Goal: Task Accomplishment & Management: Use online tool/utility

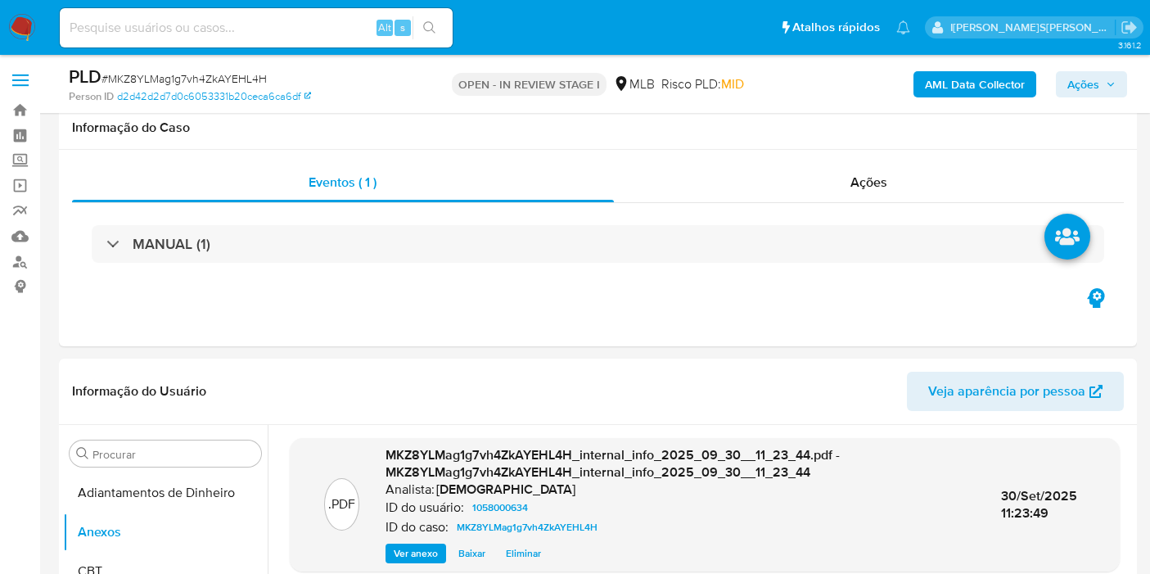
select select "10"
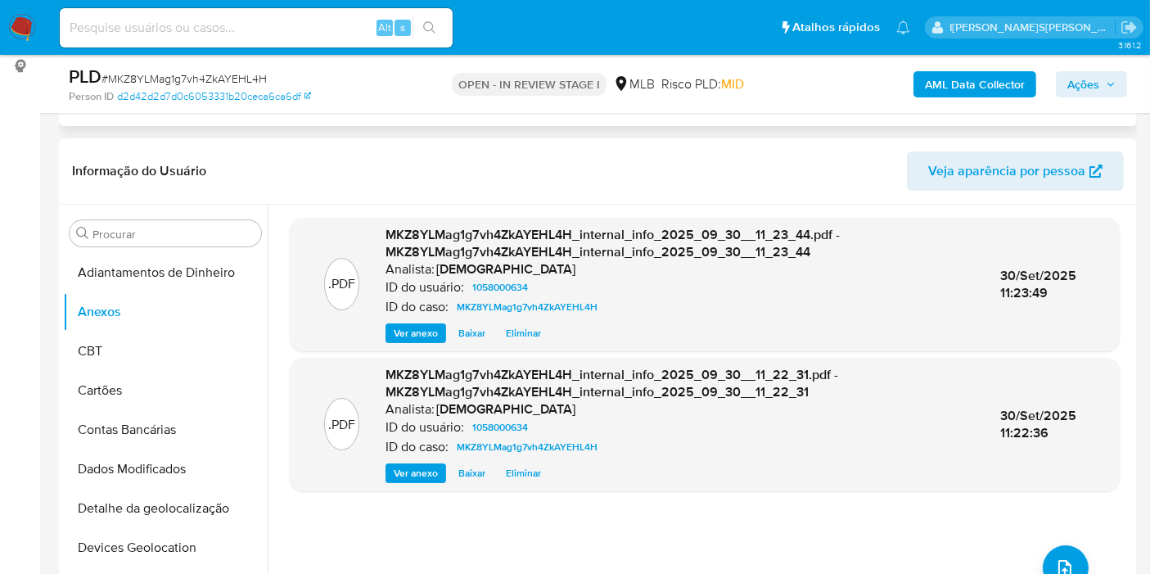
scroll to position [91, 0]
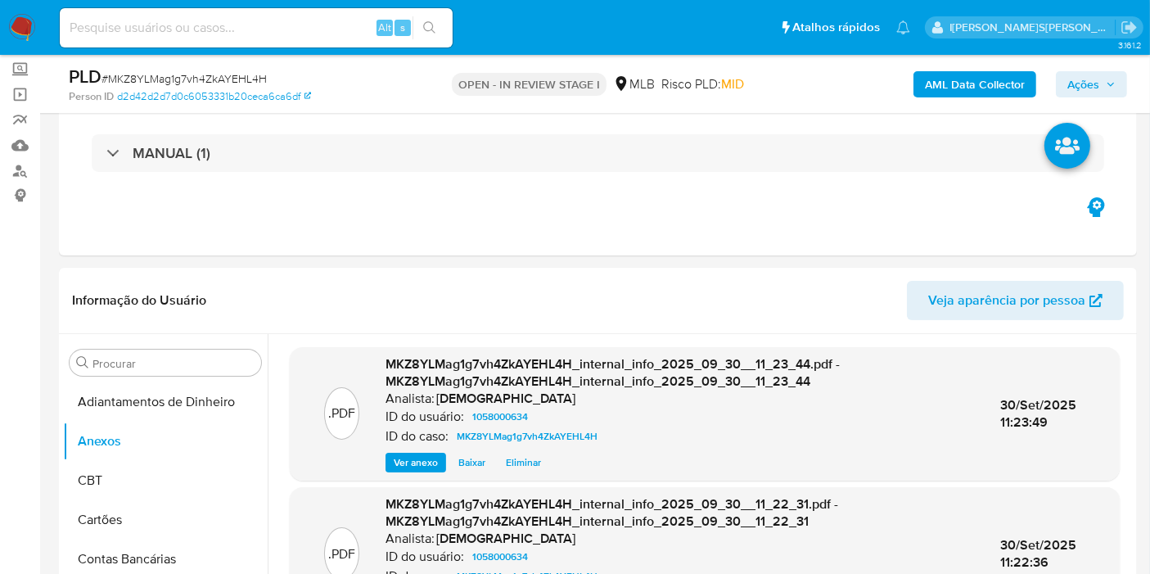
click at [296, 36] on input at bounding box center [256, 27] width 393 height 21
paste input "QM1ykozp6e9mHbztbDdyCPAj"
type input "QM1ykozp6e9mHbztbDdyCPAj"
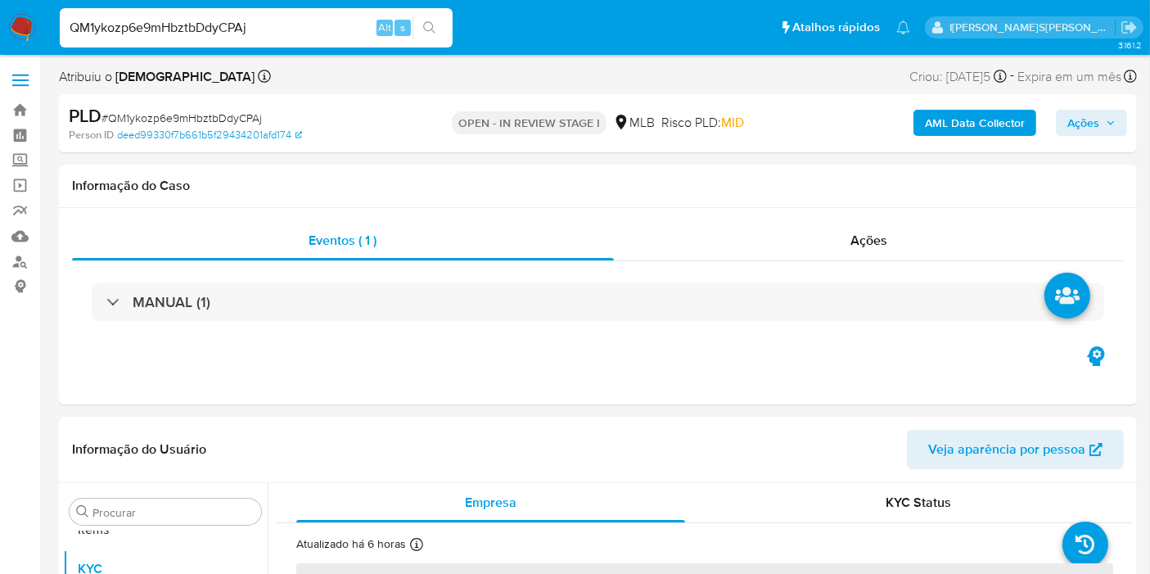
scroll to position [848, 0]
select select "10"
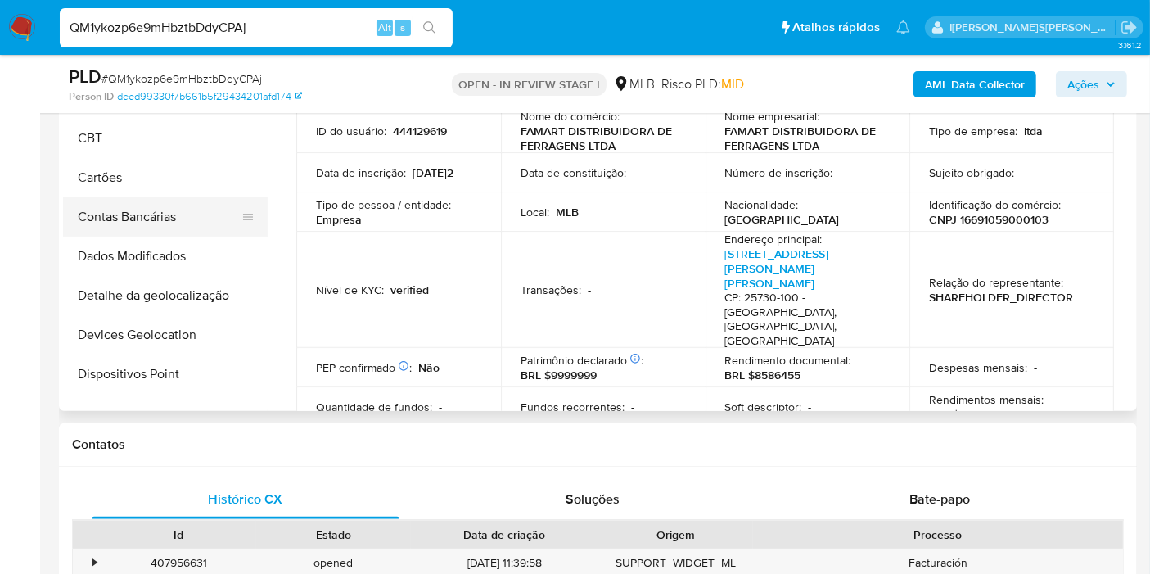
scroll to position [91, 0]
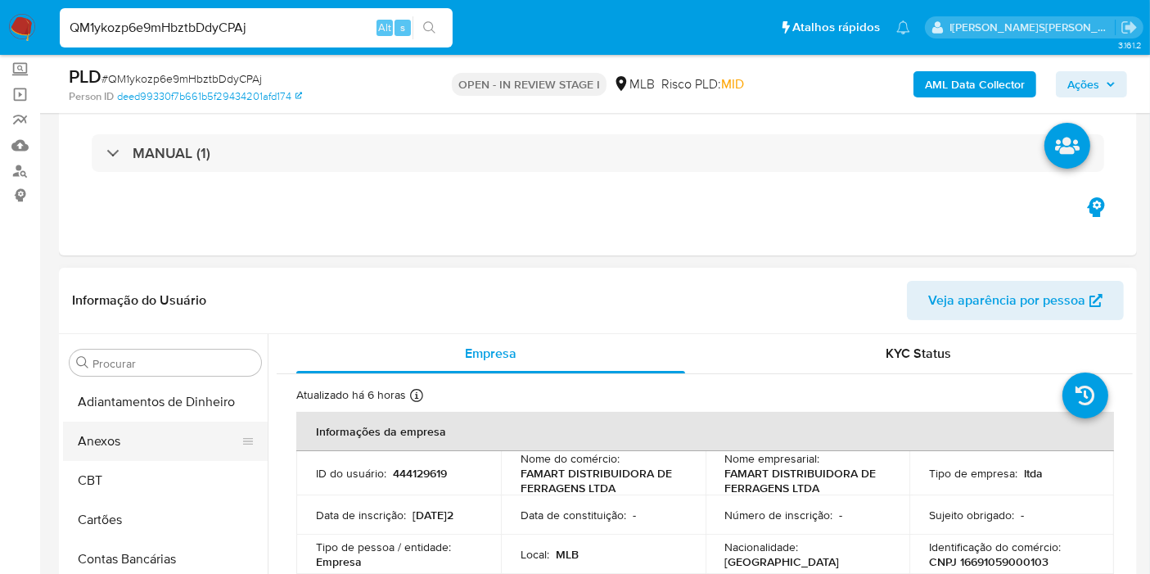
click at [154, 430] on button "Anexos" at bounding box center [158, 440] width 191 height 39
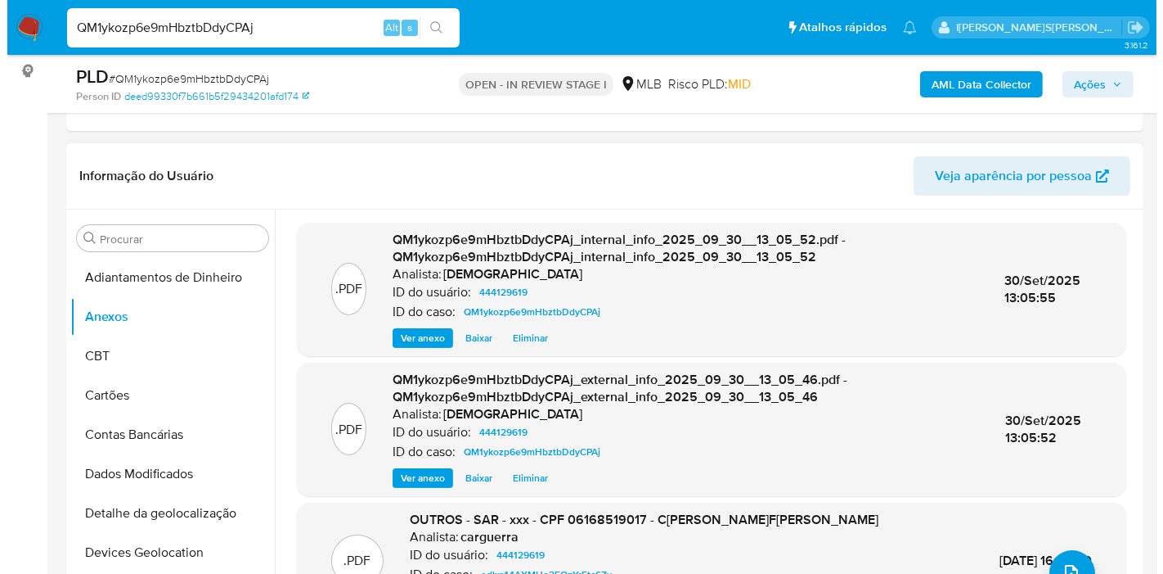
scroll to position [272, 0]
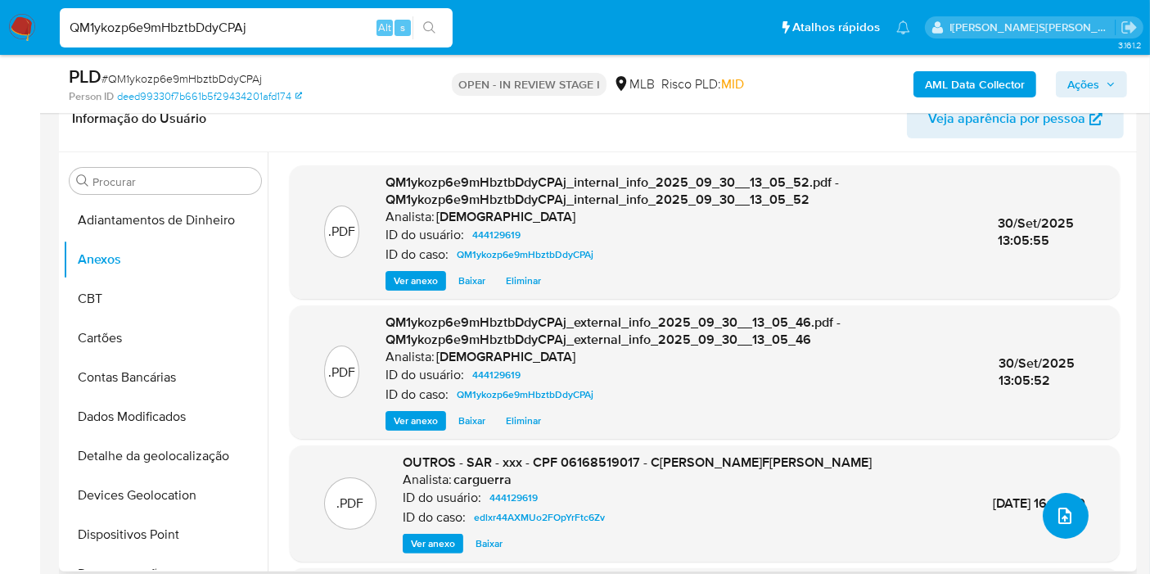
click at [1042, 515] on button "upload-file" at bounding box center [1065, 516] width 46 height 46
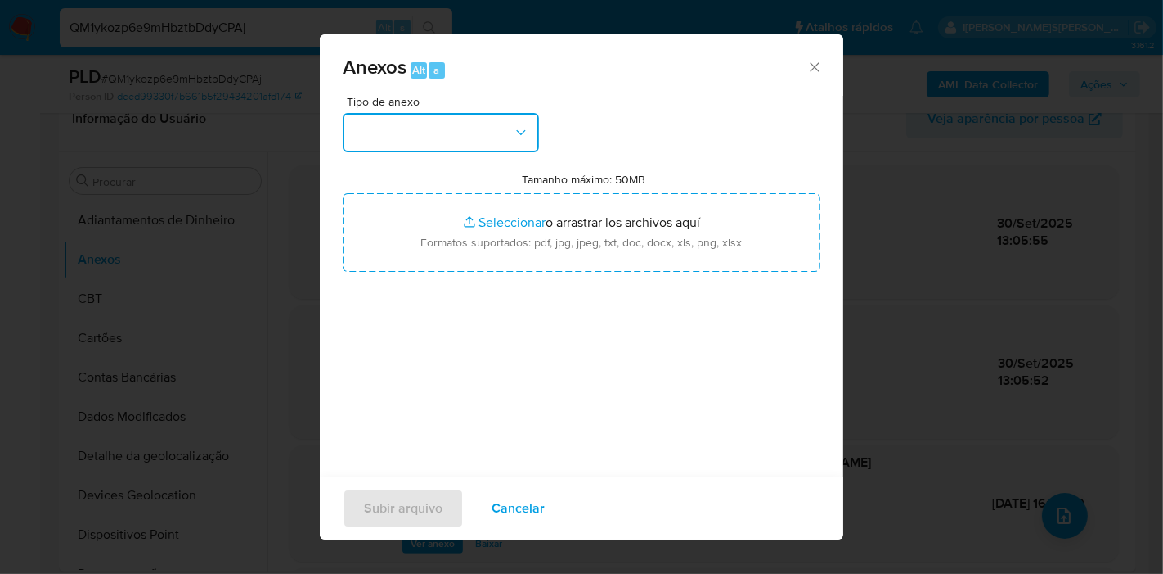
click at [458, 137] on button "button" at bounding box center [441, 132] width 196 height 39
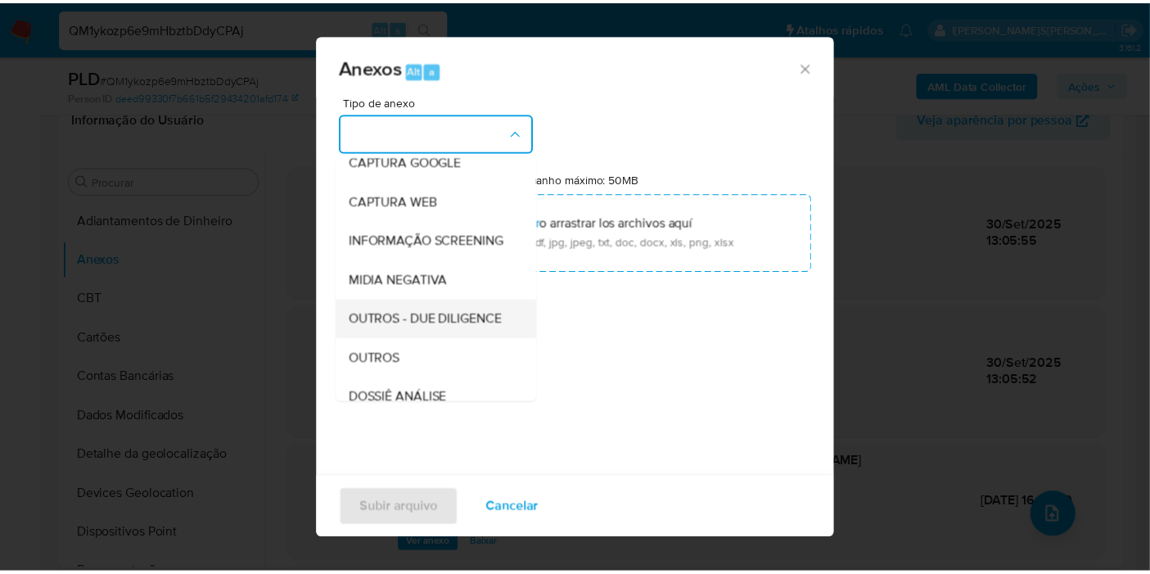
scroll to position [182, 0]
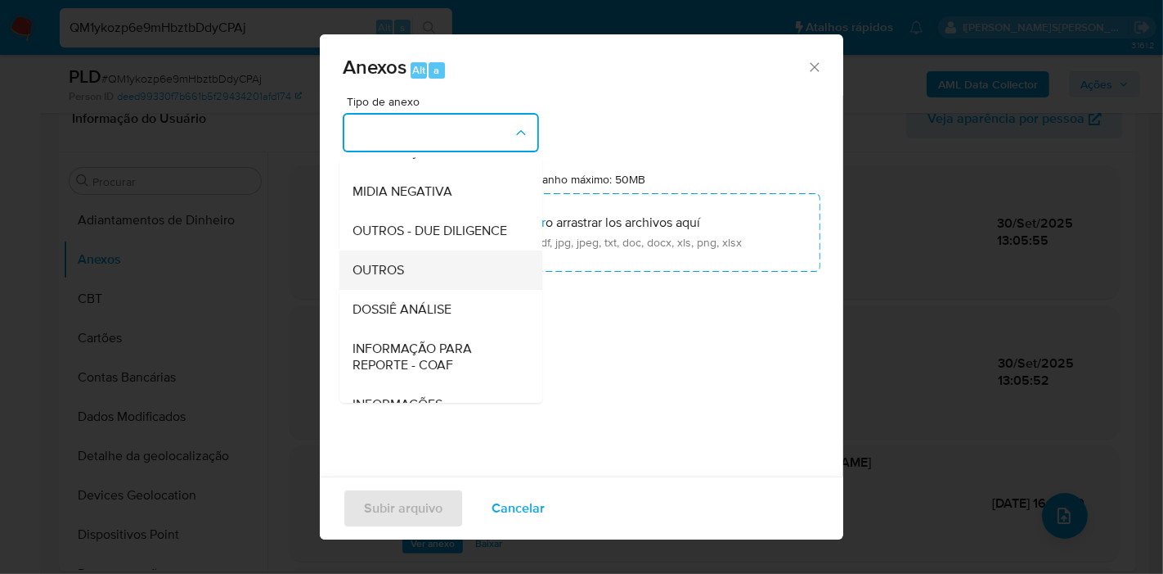
click at [456, 290] on div "OUTROS" at bounding box center [436, 269] width 167 height 39
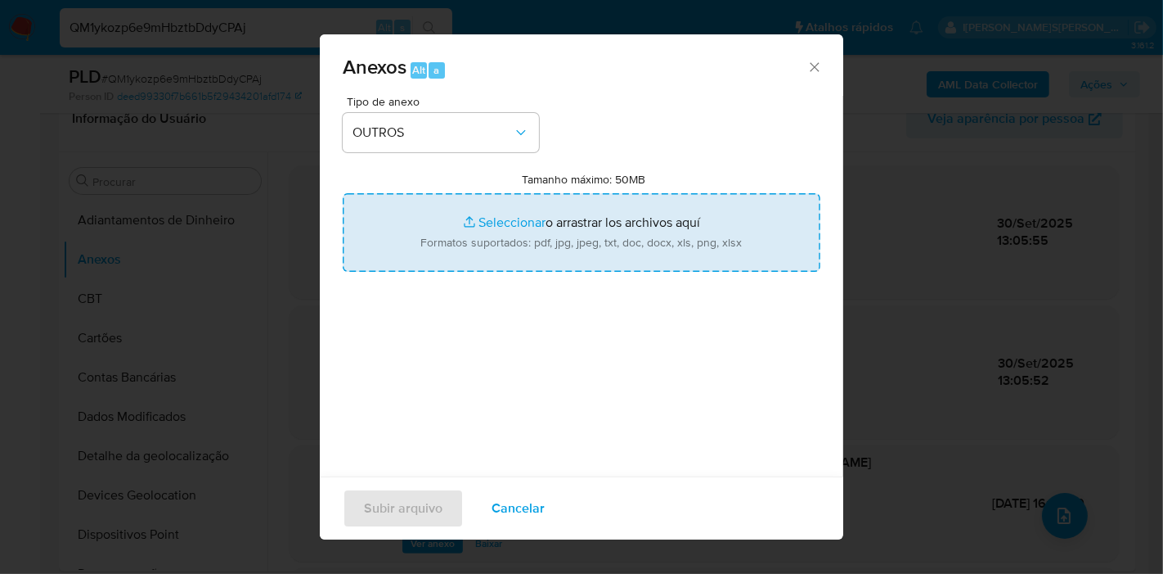
click at [475, 240] on input "Tamanho máximo: 50MB Seleccionar archivos" at bounding box center [582, 232] width 478 height 79
type input "C:\fakepath\DECLINIO - QM1ykozp6e9mHbztbDdyCPAj - CNPJ 16691059000103 - FAMART …"
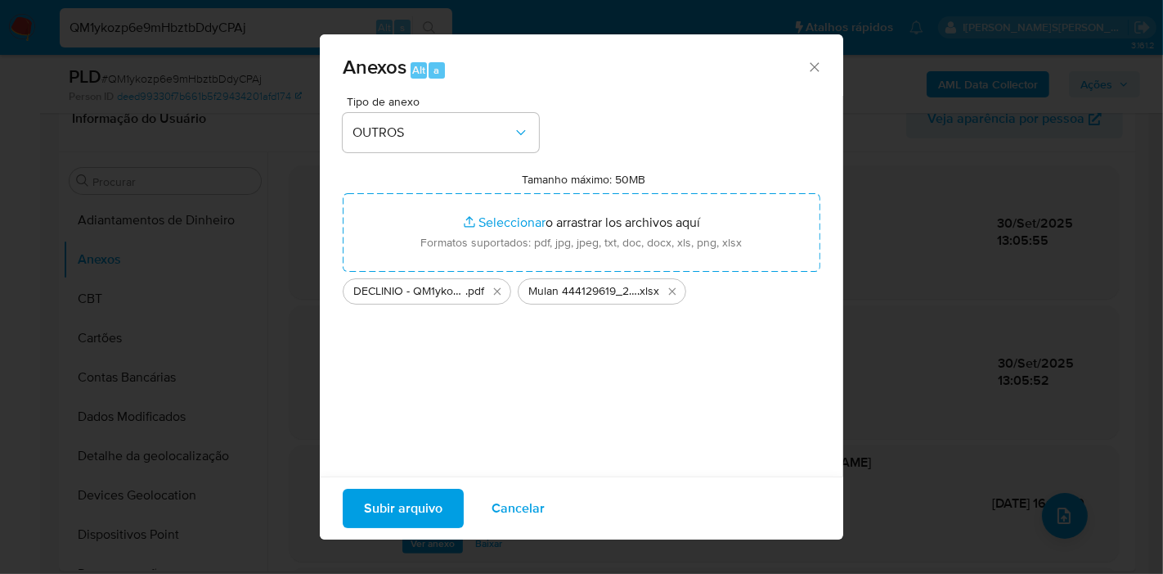
click at [394, 499] on span "Subir arquivo" at bounding box center [403, 508] width 79 height 36
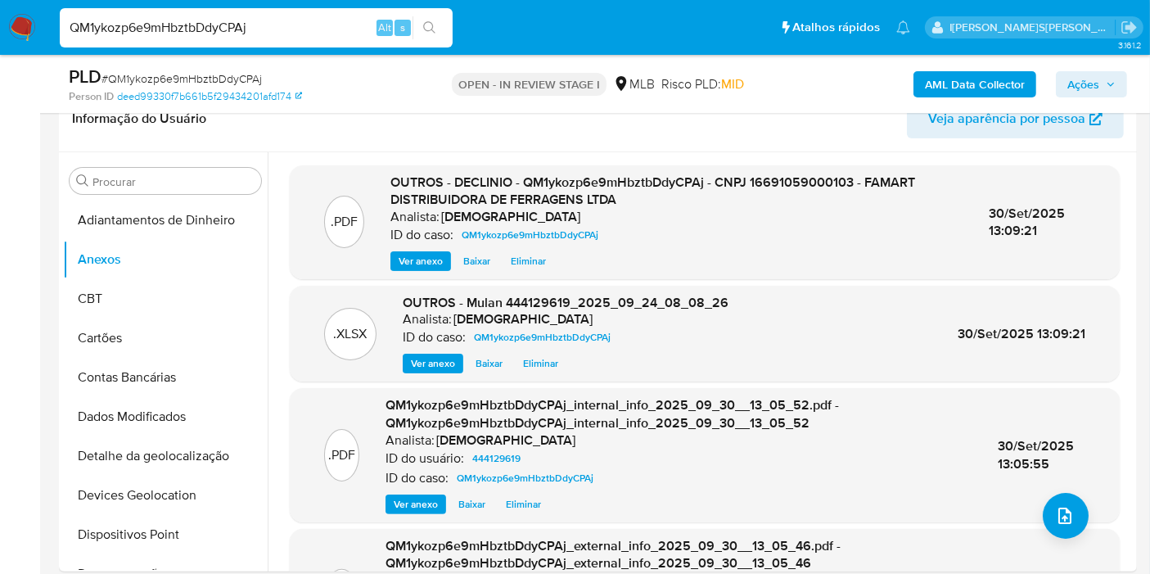
click at [224, 31] on input "QM1ykozp6e9mHbztbDdyCPAj" at bounding box center [256, 27] width 393 height 21
paste input "CTzuhfaU84hN6a6343pwbsoV"
type input "CTzuhfaU84hN6a6343pwbsoV"
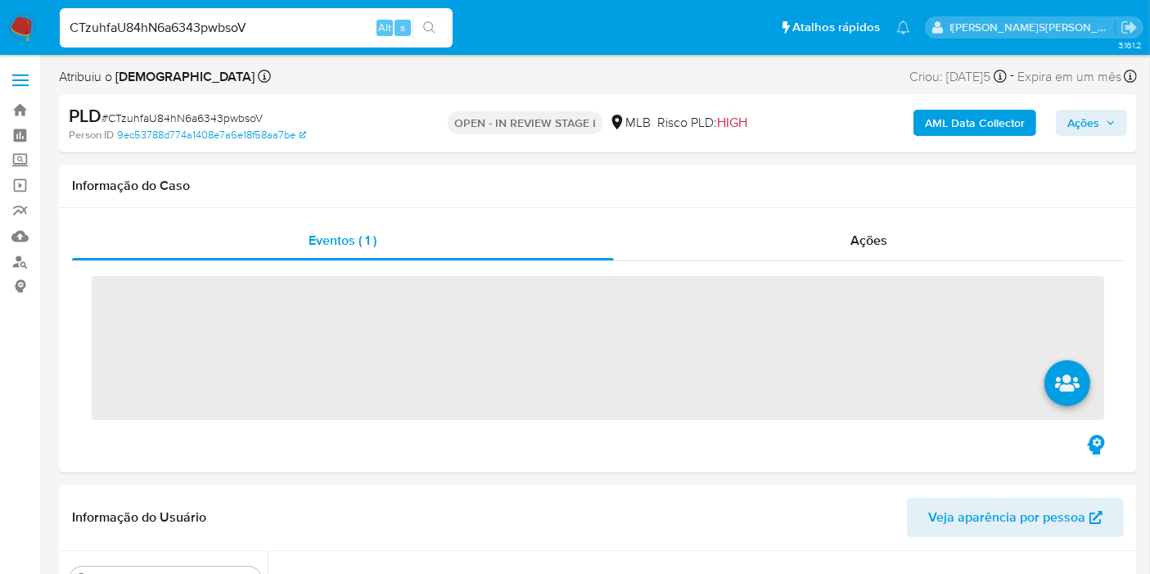
scroll to position [798, 0]
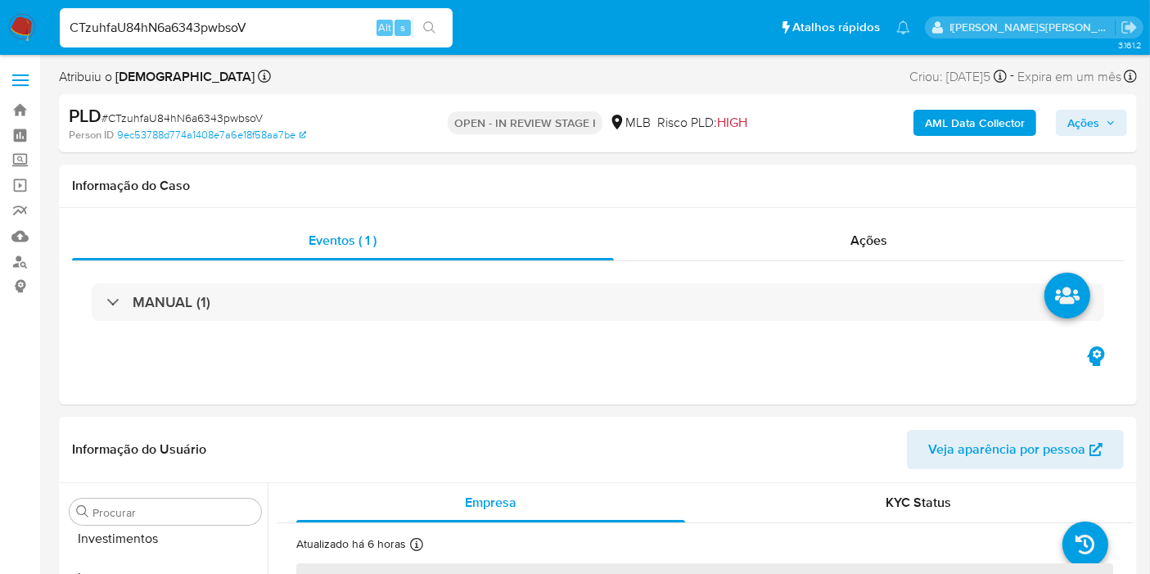
select select "10"
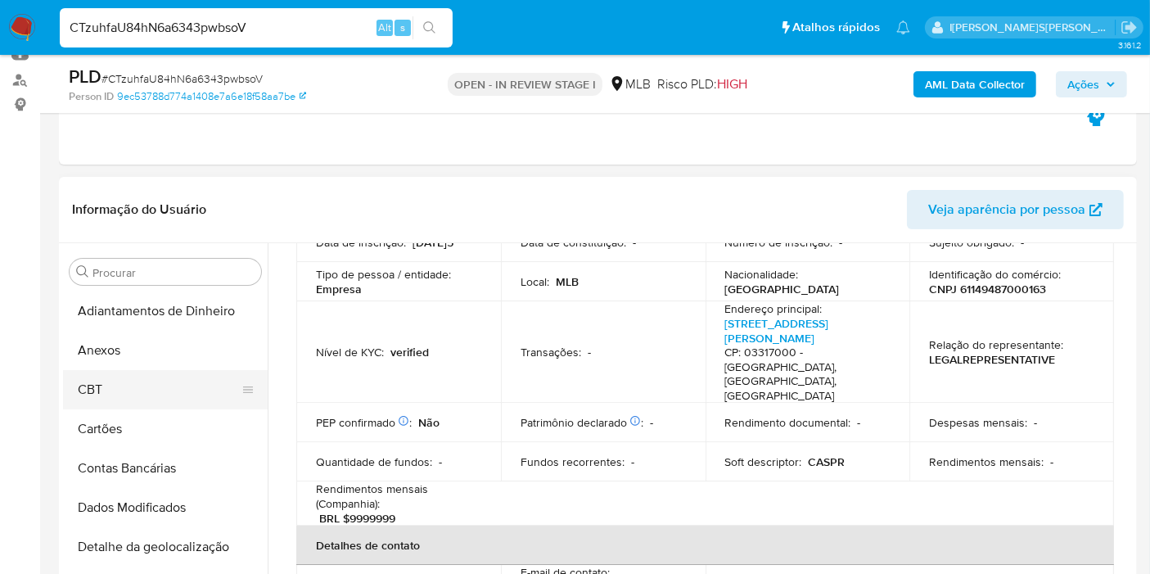
scroll to position [0, 0]
click at [176, 356] on button "Anexos" at bounding box center [158, 350] width 191 height 39
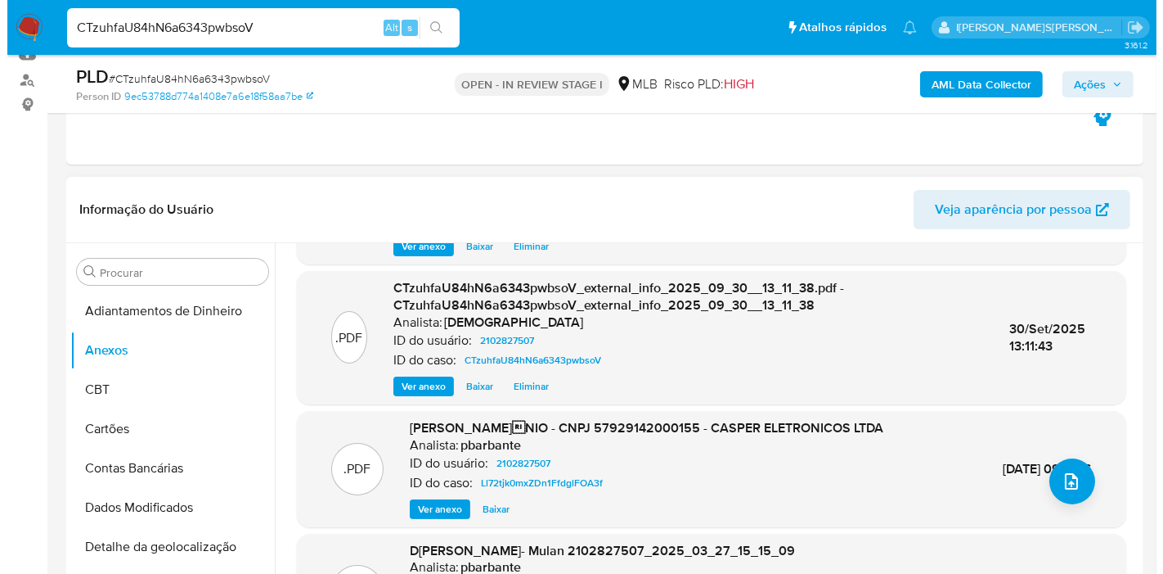
scroll to position [127, 0]
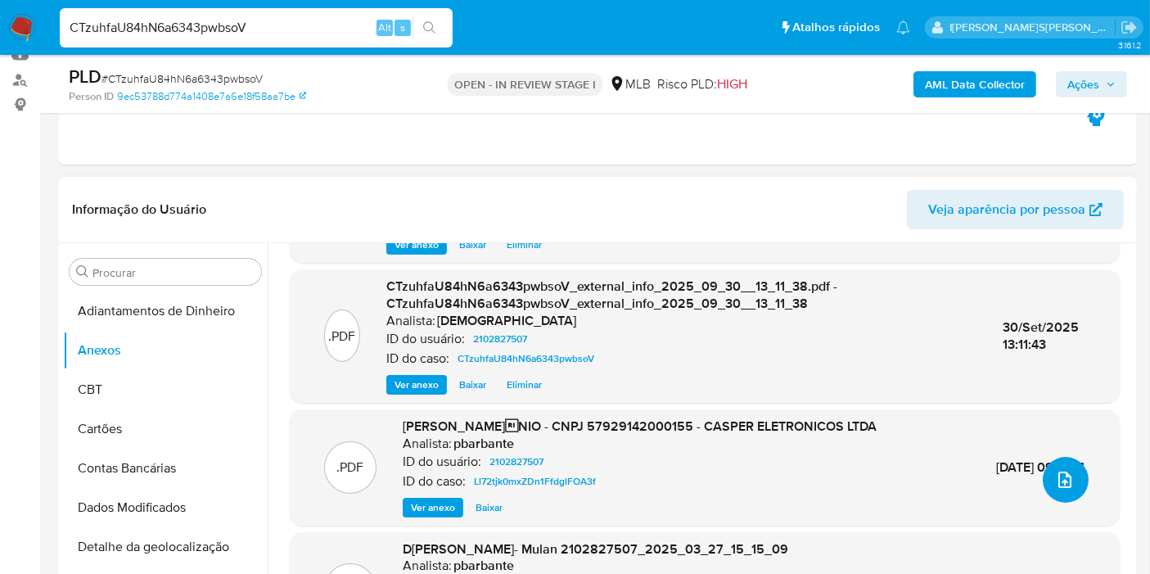
click at [1062, 487] on icon "upload-file" at bounding box center [1065, 480] width 20 height 20
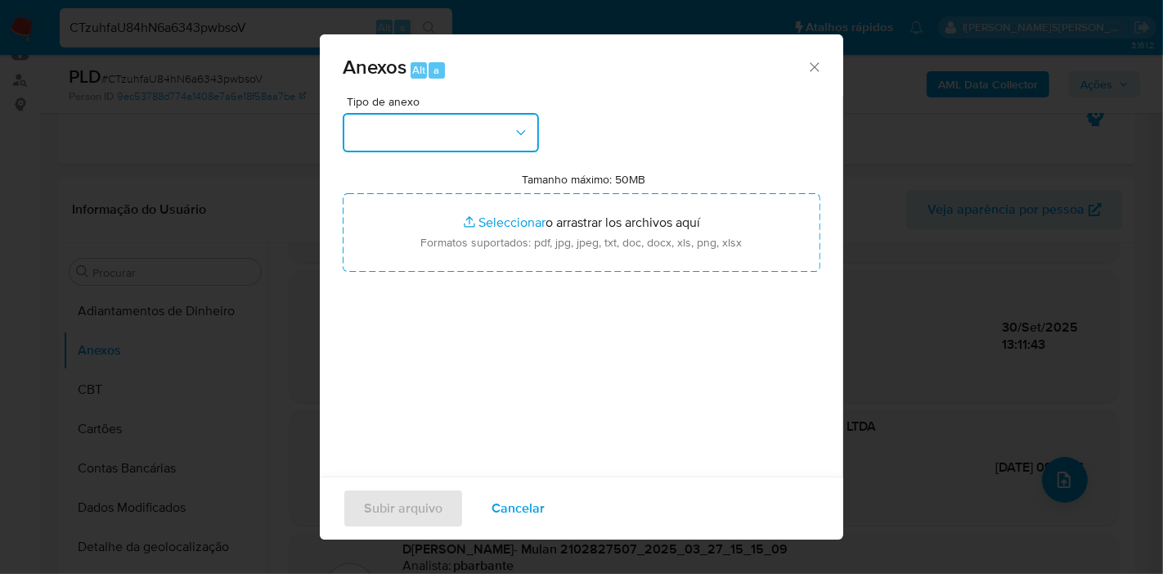
click at [495, 135] on button "button" at bounding box center [441, 132] width 196 height 39
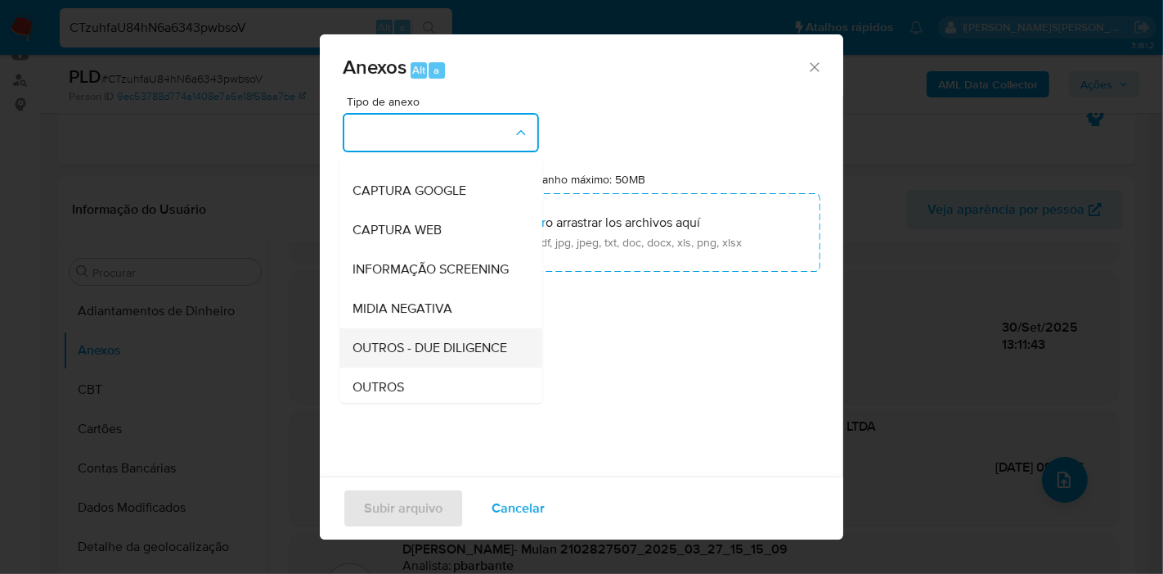
scroll to position [182, 0]
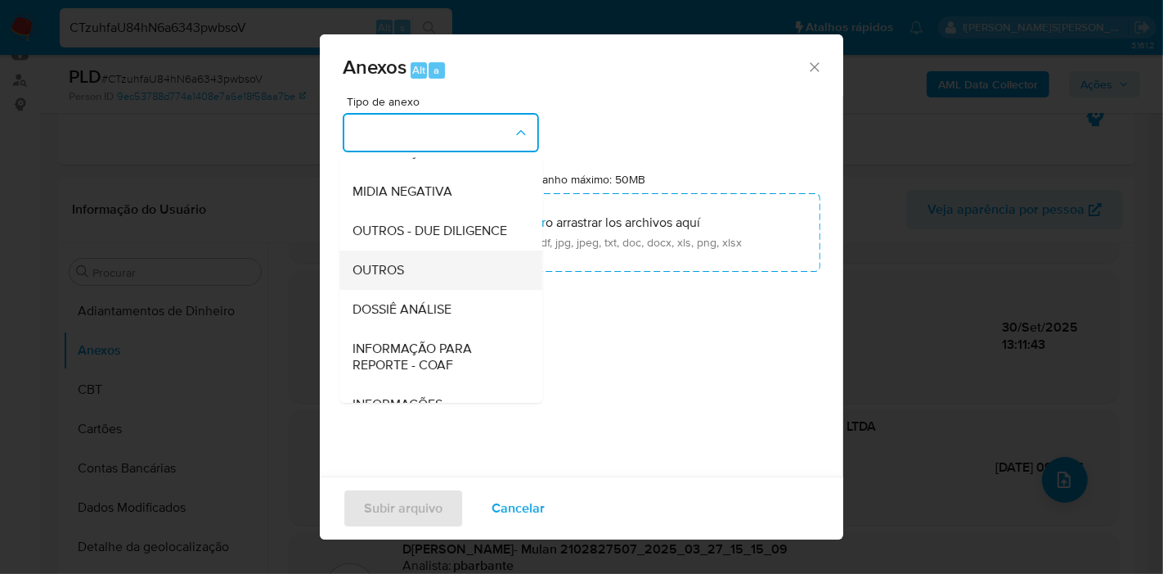
click at [434, 290] on div "OUTROS" at bounding box center [436, 269] width 167 height 39
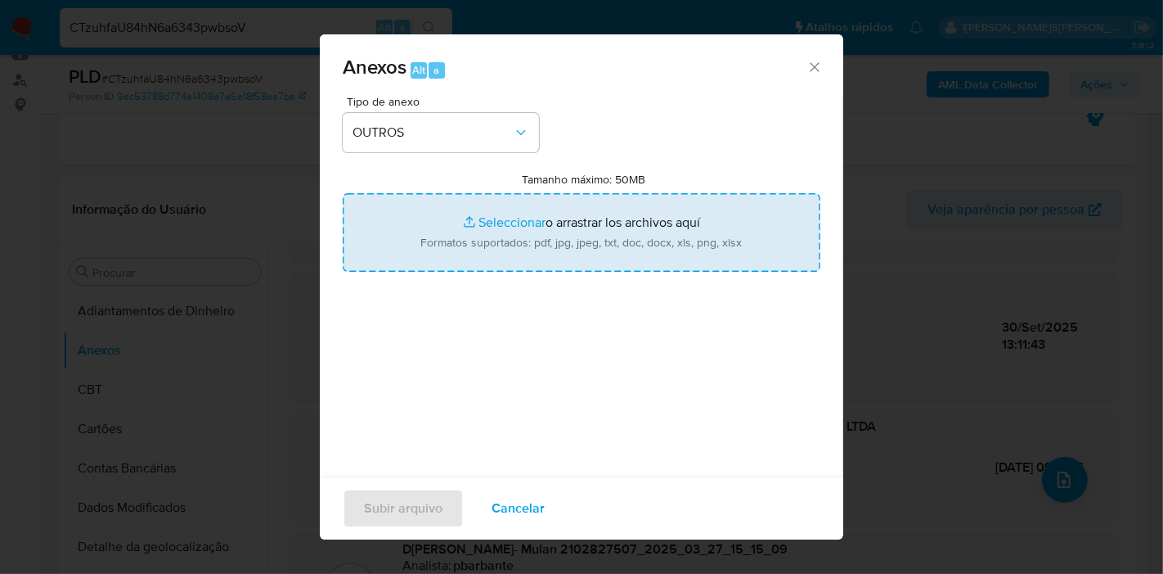
click at [463, 236] on input "Tamanho máximo: 50MB Seleccionar archivos" at bounding box center [582, 232] width 478 height 79
type input "C:\fakepath\Mulan 2102827507_2025_09_30_07_30_47.xlsx"
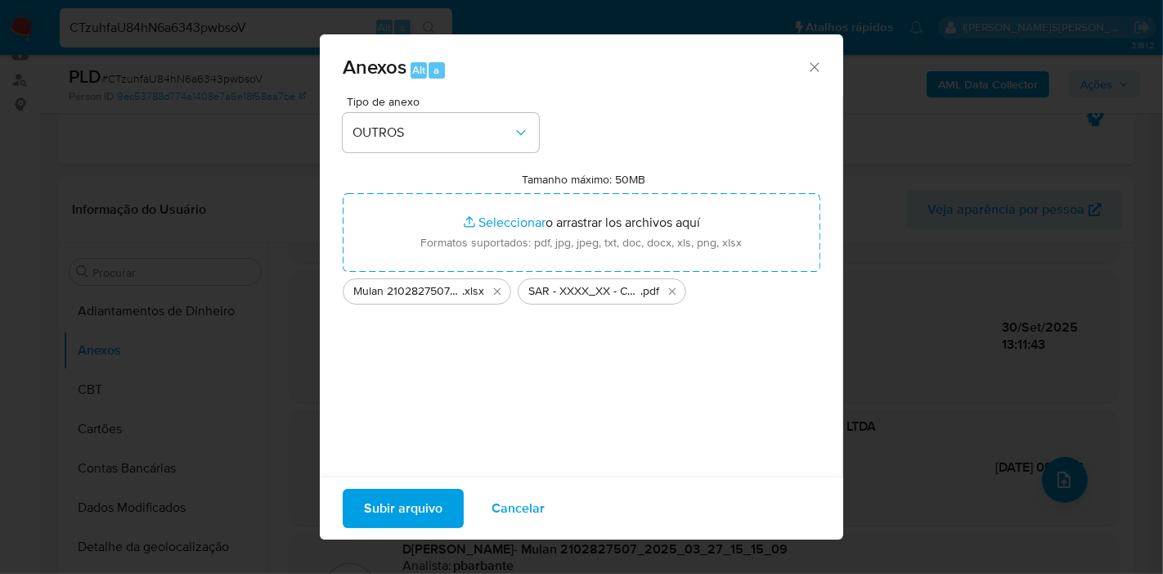
click at [423, 500] on span "Subir arquivo" at bounding box center [403, 508] width 79 height 36
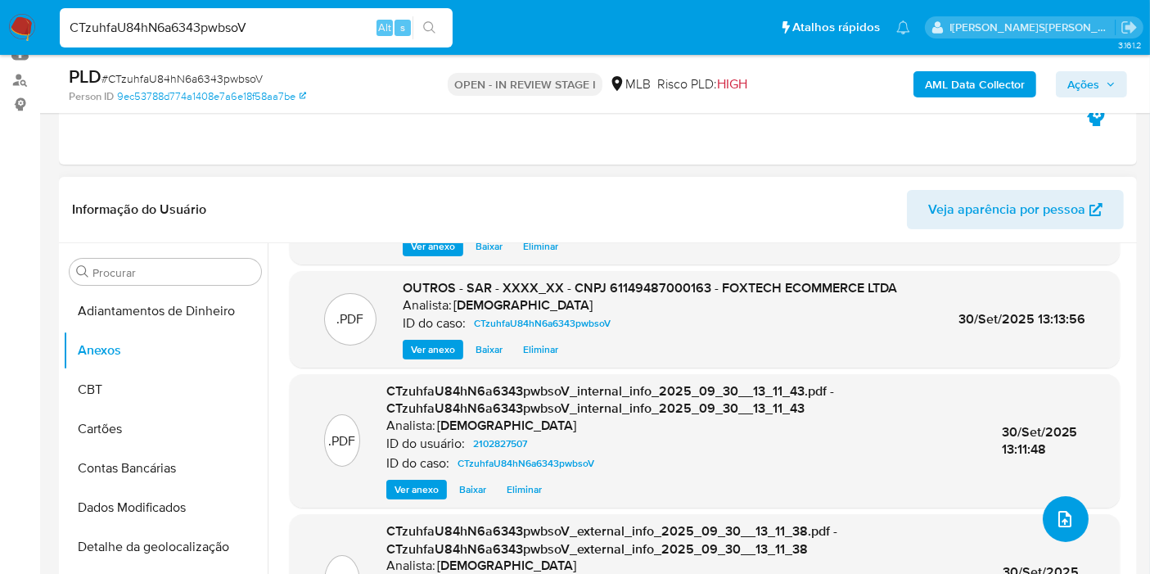
scroll to position [0, 0]
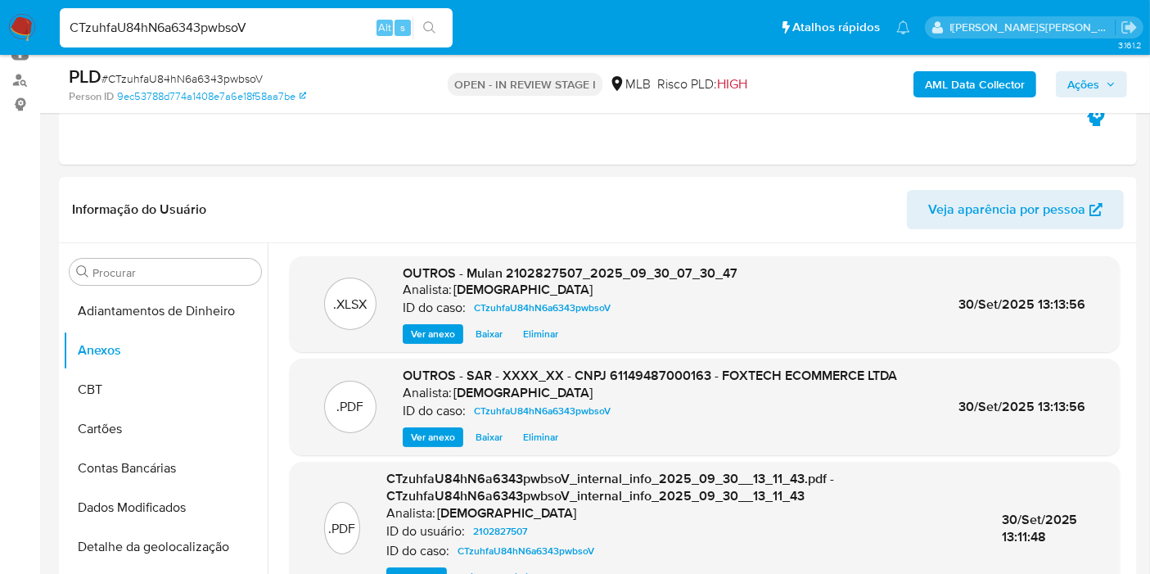
click at [1070, 77] on span "Ações" at bounding box center [1083, 84] width 32 height 26
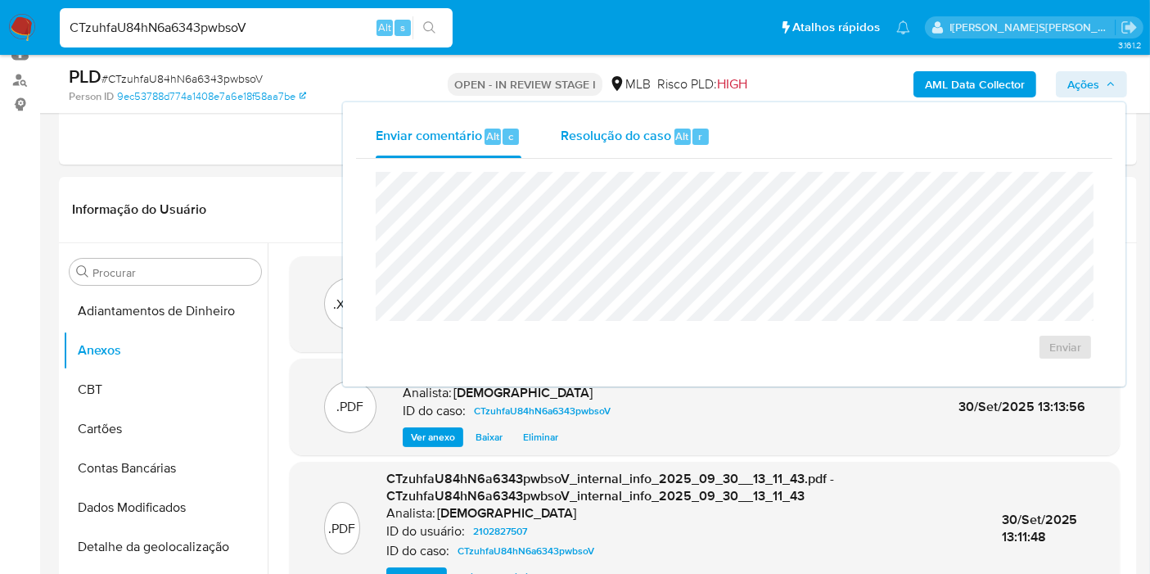
click at [679, 148] on div "Resolução do caso Alt r" at bounding box center [635, 136] width 150 height 43
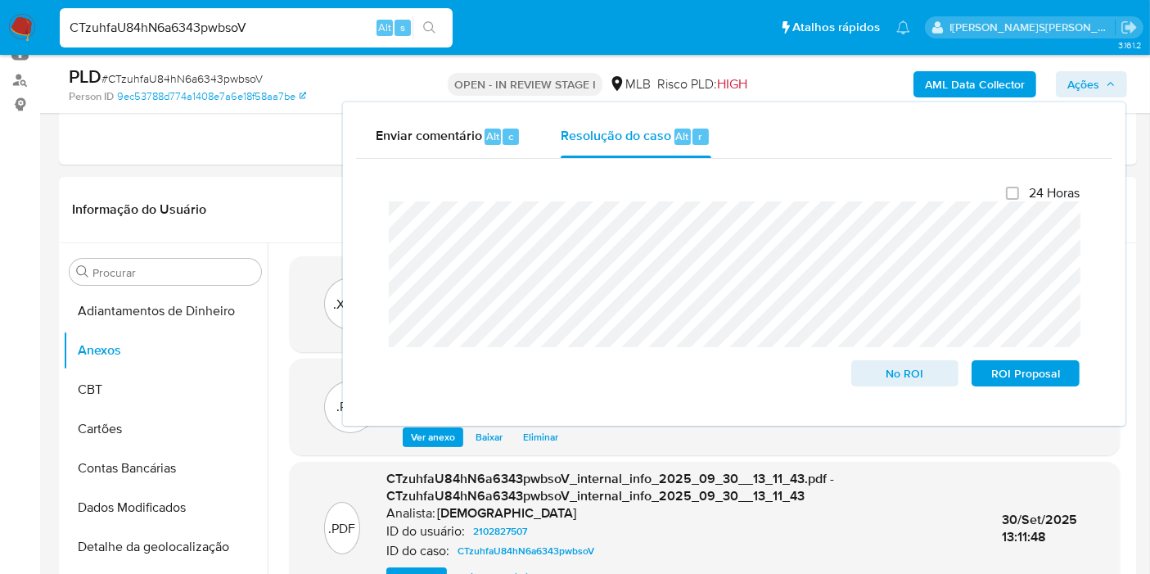
click at [255, 20] on input "CTzuhfaU84hN6a6343pwbsoV" at bounding box center [256, 27] width 393 height 21
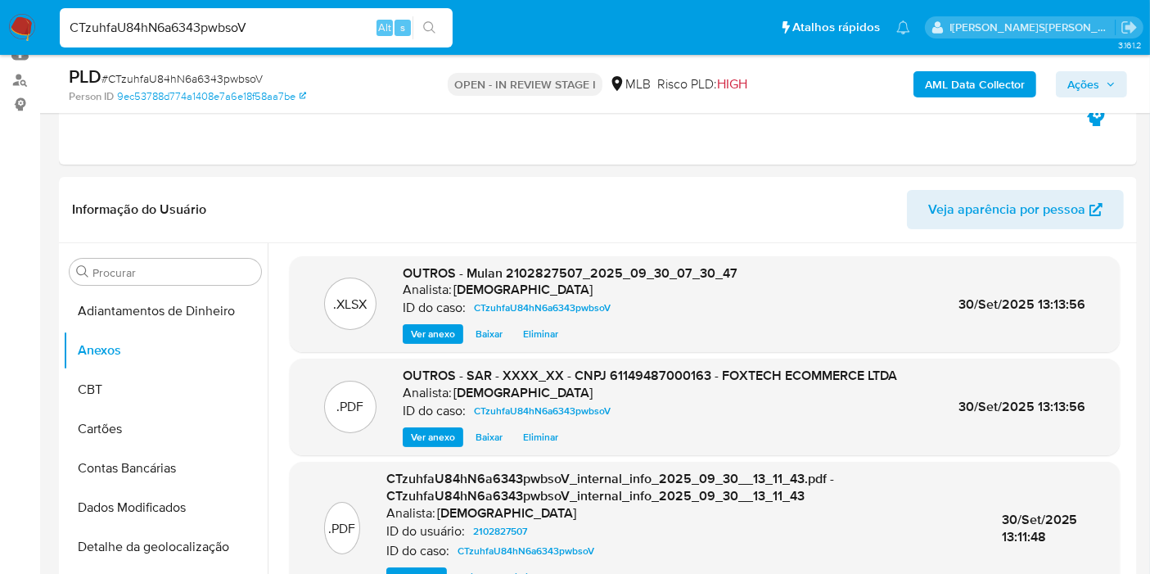
paste input "JzPJXKxodcZBwYQVcs3pvxQR"
type input "JzPJXKxodcZBwYQVcs3pvxQR"
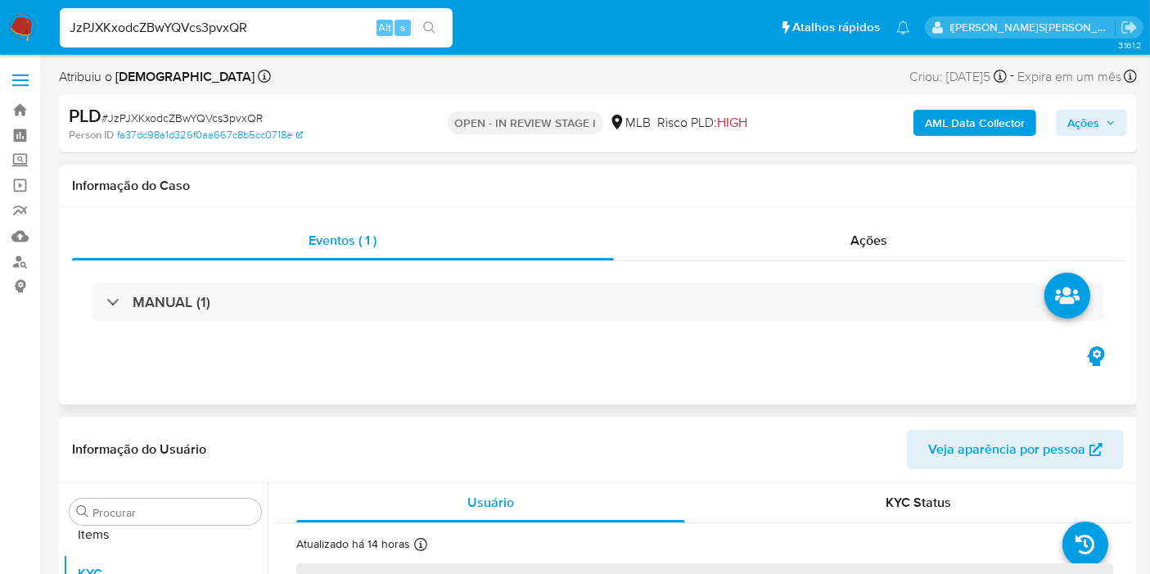
scroll to position [848, 0]
select select "10"
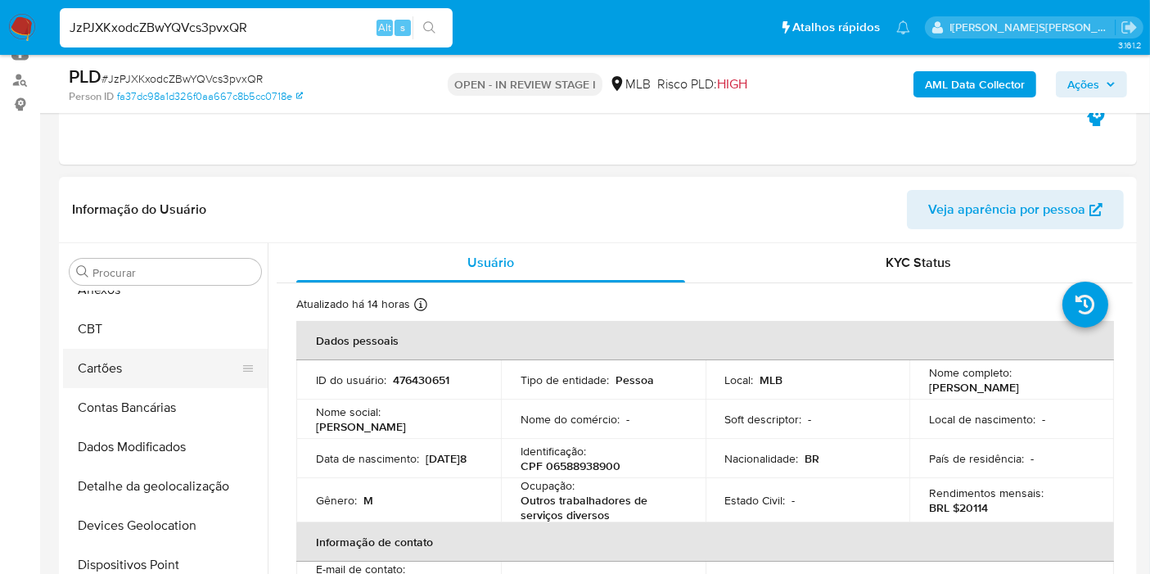
scroll to position [0, 0]
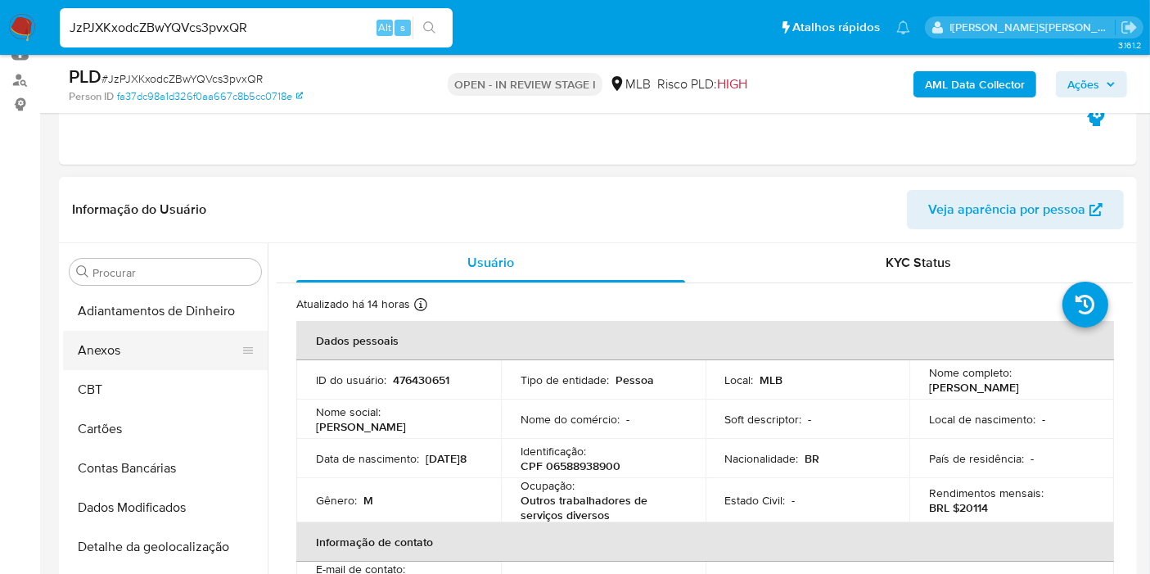
click at [157, 367] on button "Anexos" at bounding box center [158, 350] width 191 height 39
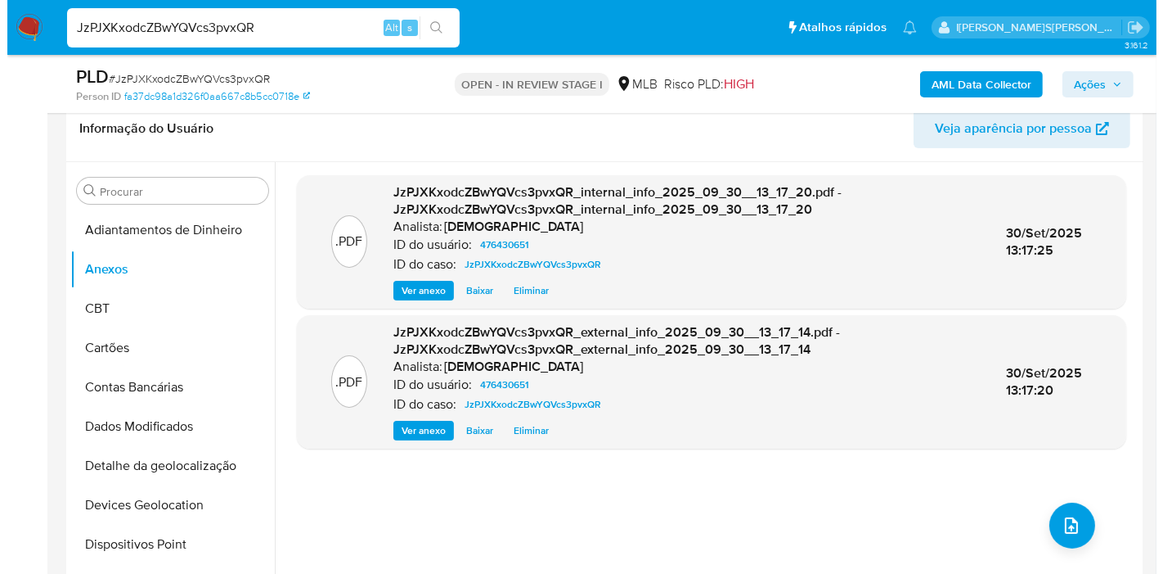
scroll to position [363, 0]
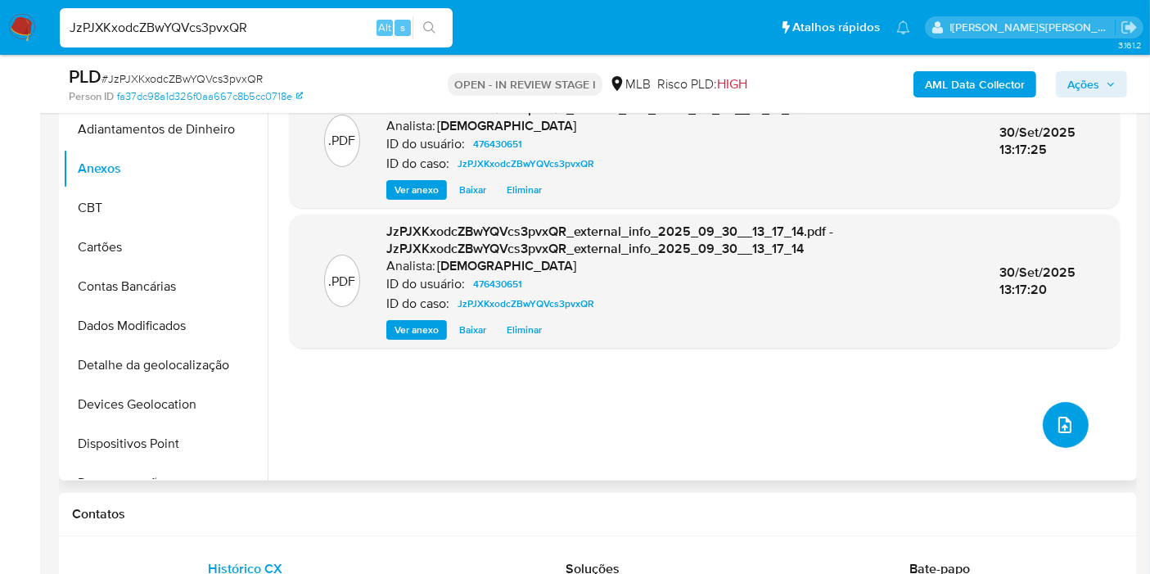
click at [1046, 439] on button "upload-file" at bounding box center [1065, 425] width 46 height 46
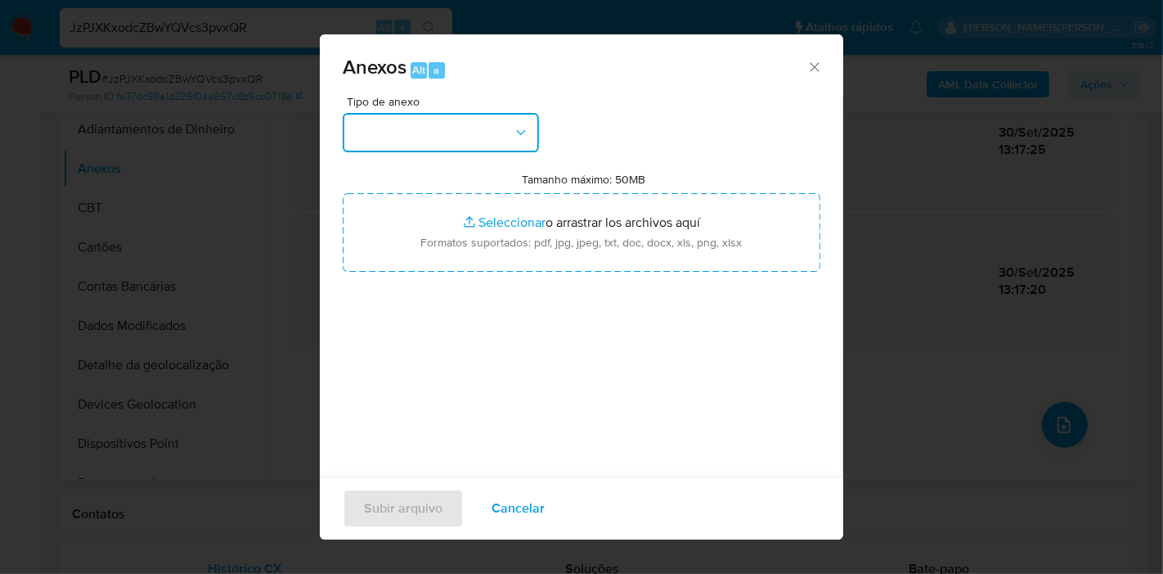
click at [474, 123] on button "button" at bounding box center [441, 132] width 196 height 39
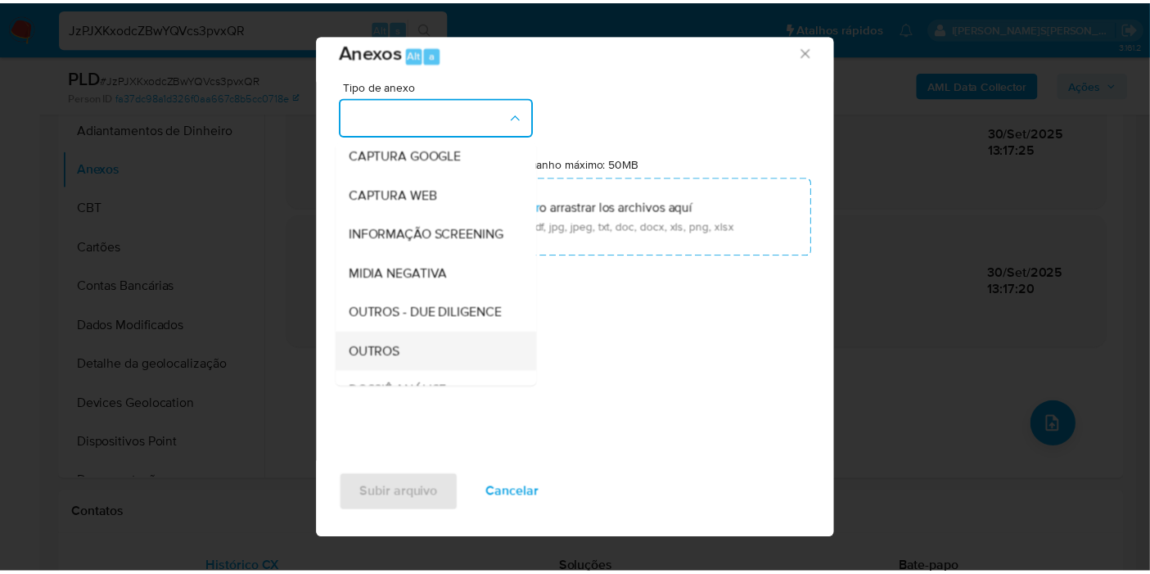
scroll to position [251, 0]
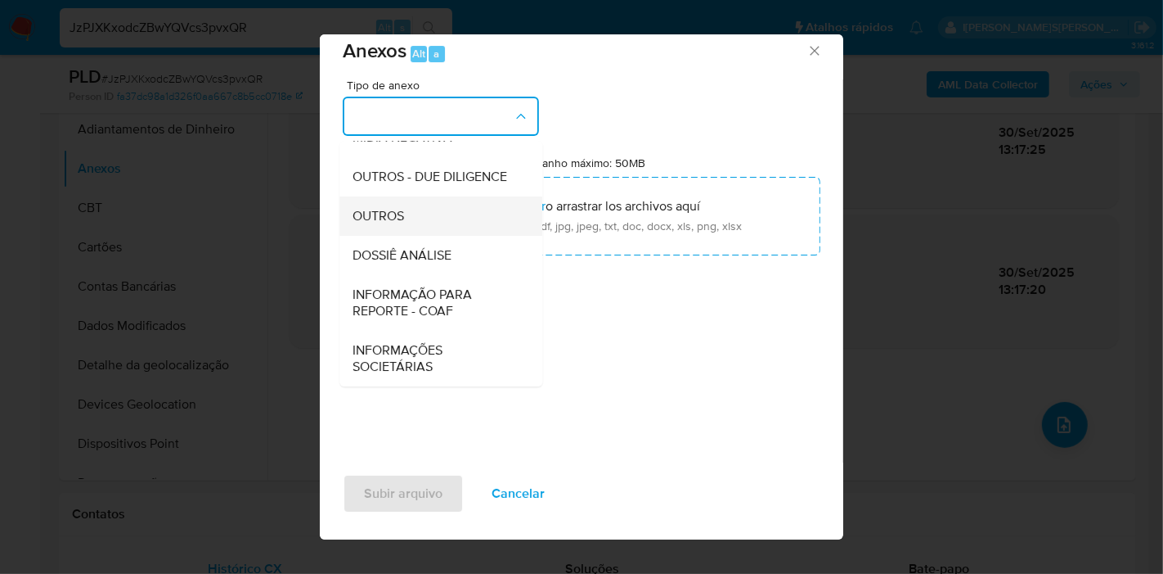
click at [430, 223] on div "OUTROS" at bounding box center [436, 215] width 167 height 39
click at [430, 223] on input "Tamanho máximo: 50MB Seleccionar archivos" at bounding box center [582, 216] width 478 height 79
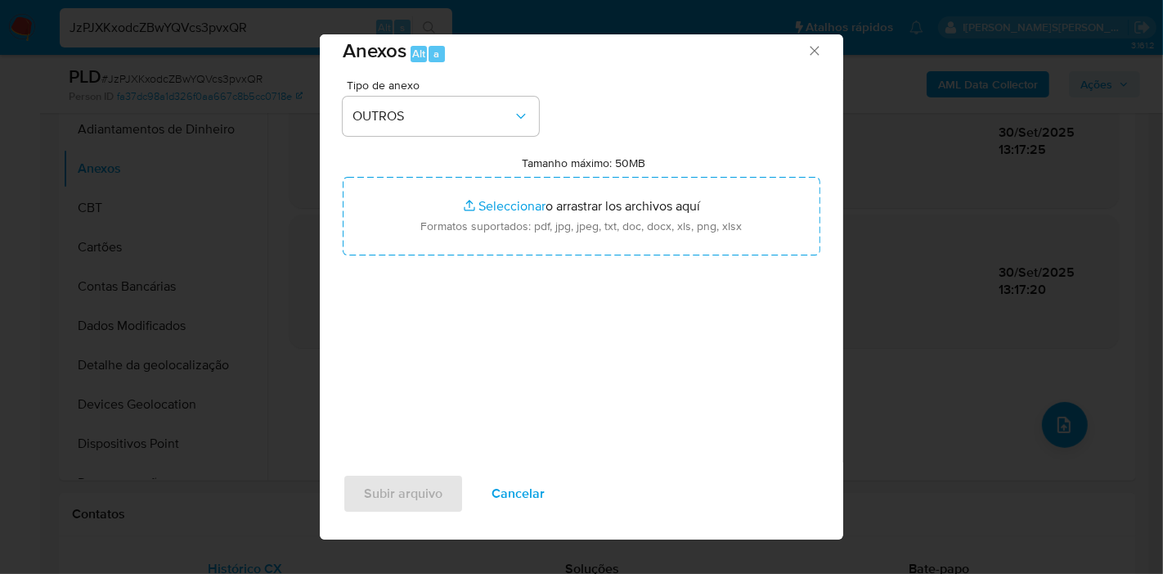
type input "C:\fakepath\Mulan 476430651_2025_09_24_08_12_04.xlsx"
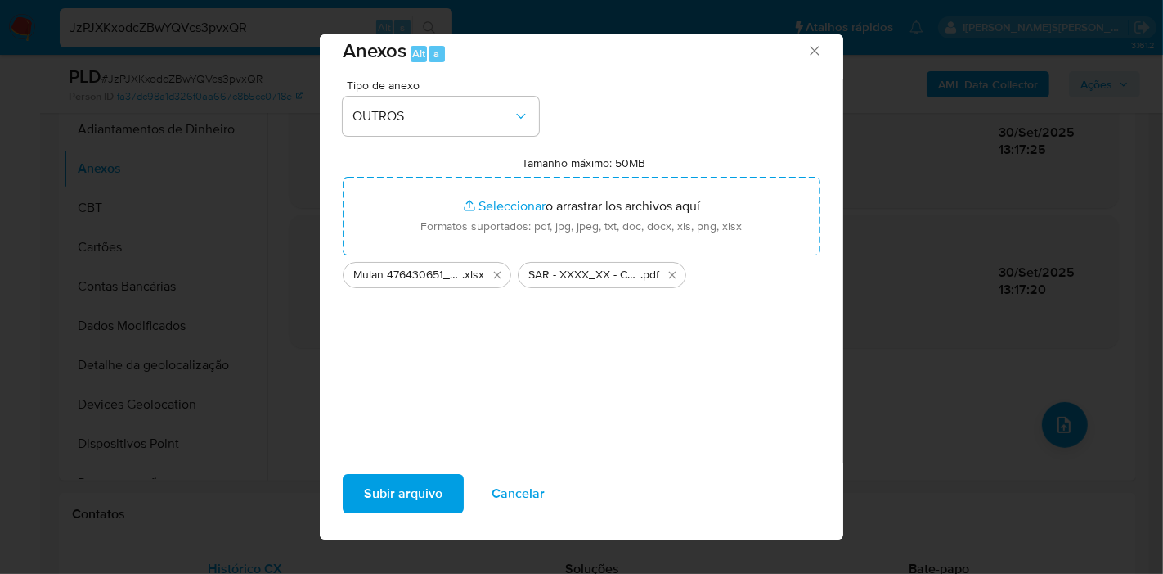
click at [384, 483] on span "Subir arquivo" at bounding box center [403, 493] width 79 height 36
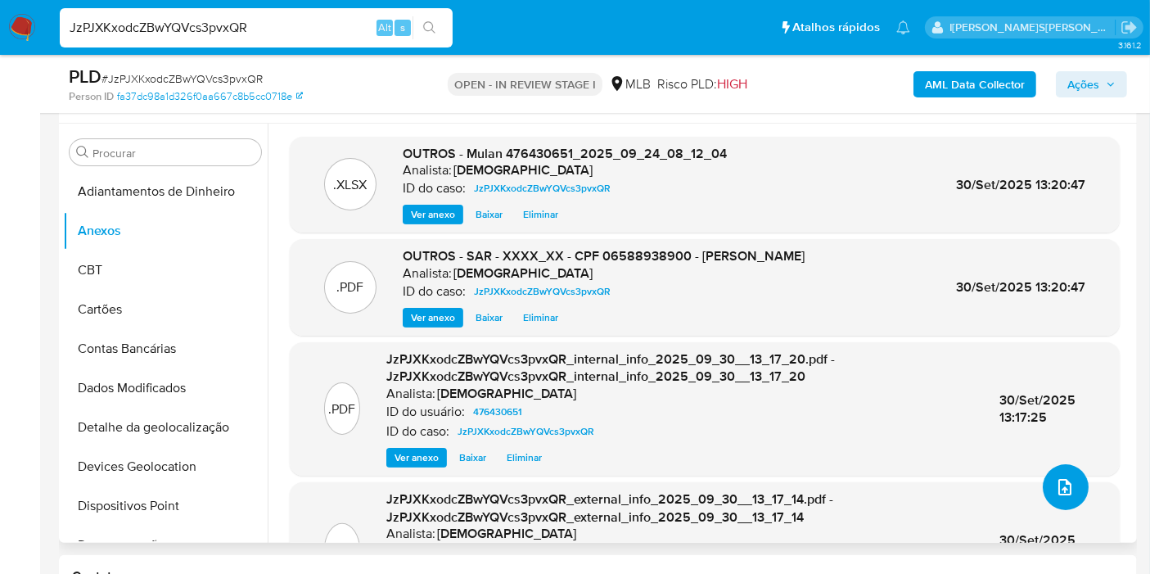
scroll to position [272, 0]
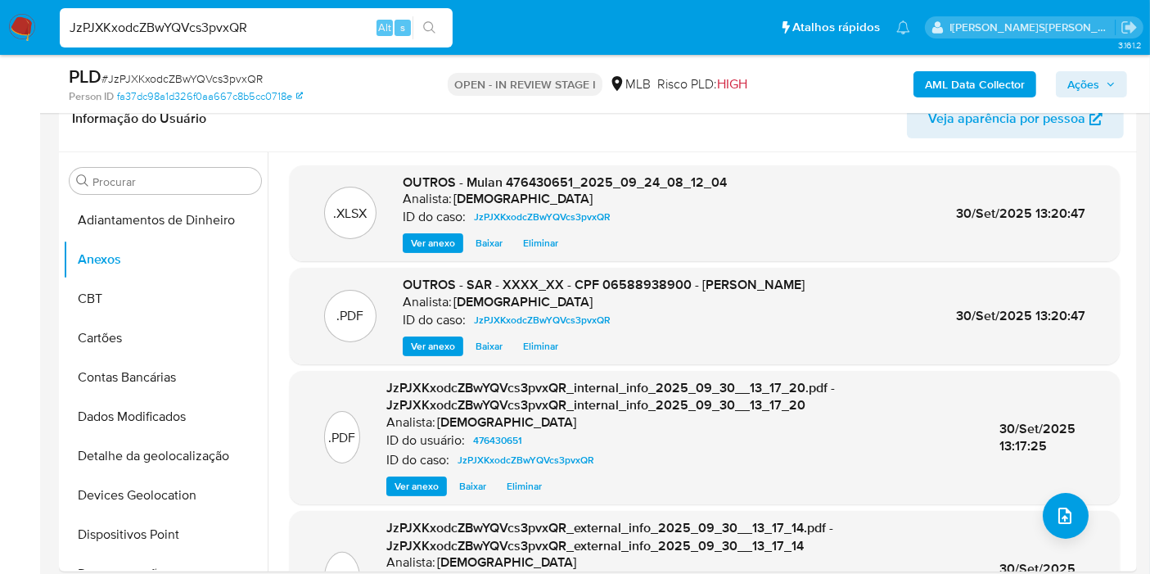
click at [257, 34] on input "JzPJXKxodcZBwYQVcs3pvxQR" at bounding box center [256, 27] width 393 height 21
paste input "SuJN2JkTbh8siKIbZfKV6xxs"
type input "SuJN2JkTbh8siKIbZfKV6xxs"
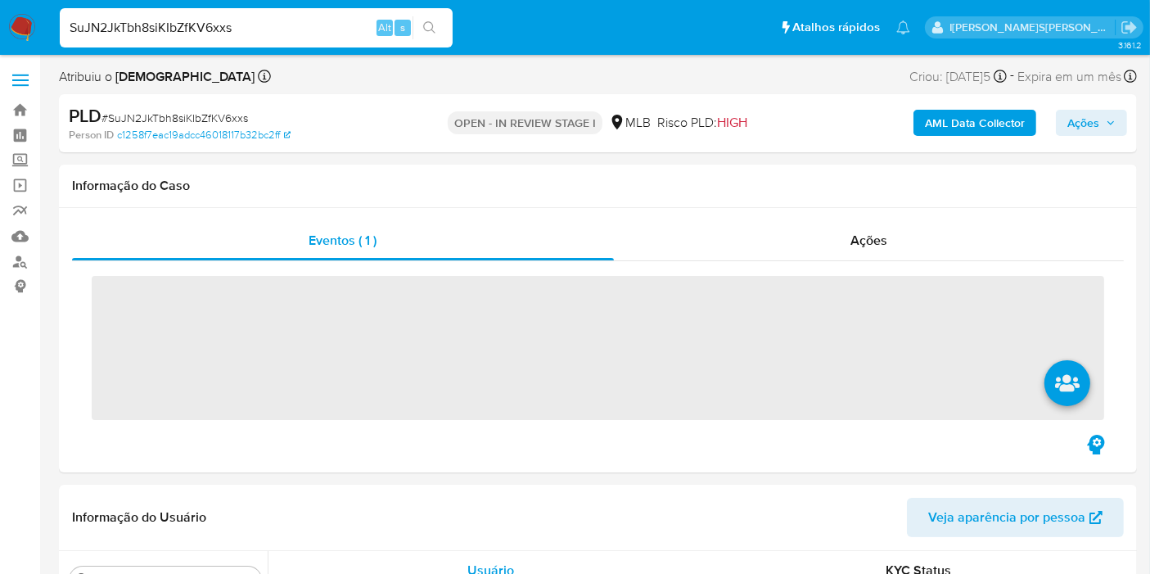
scroll to position [847, 0]
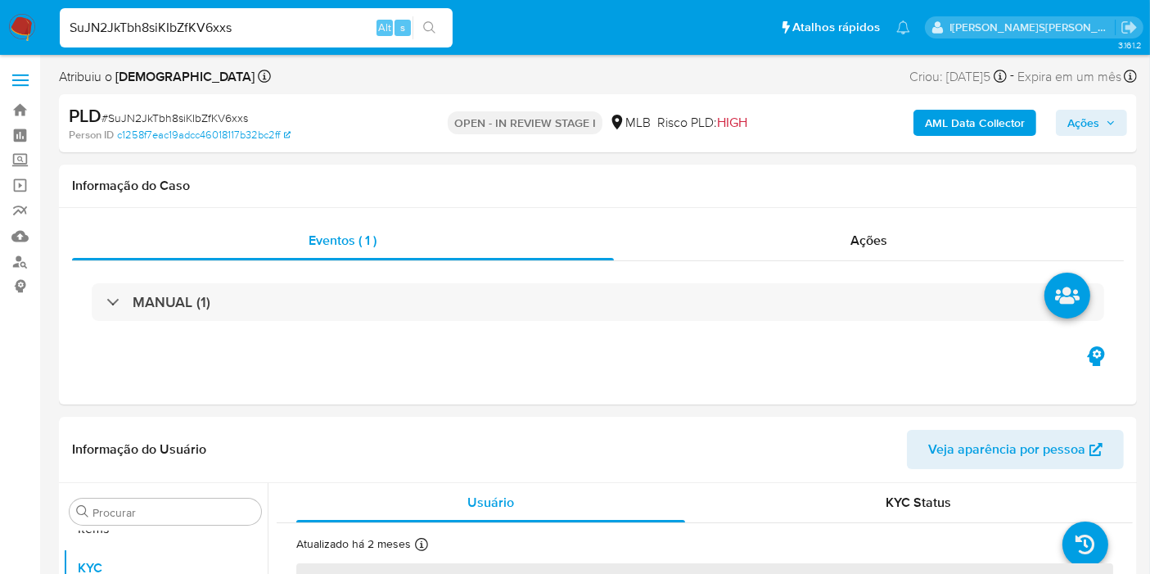
select select "10"
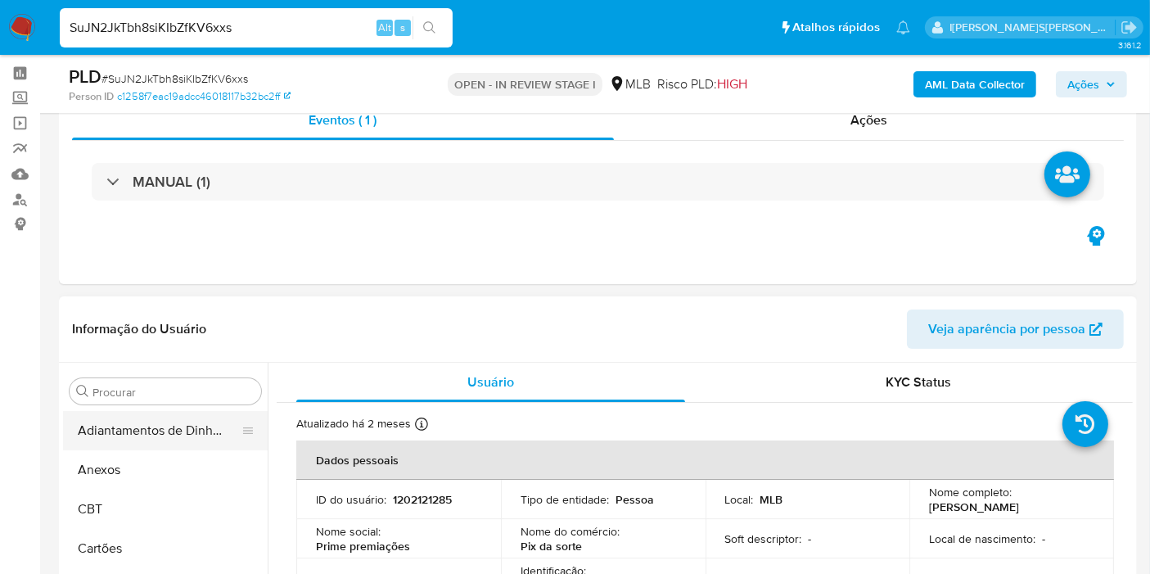
scroll to position [91, 0]
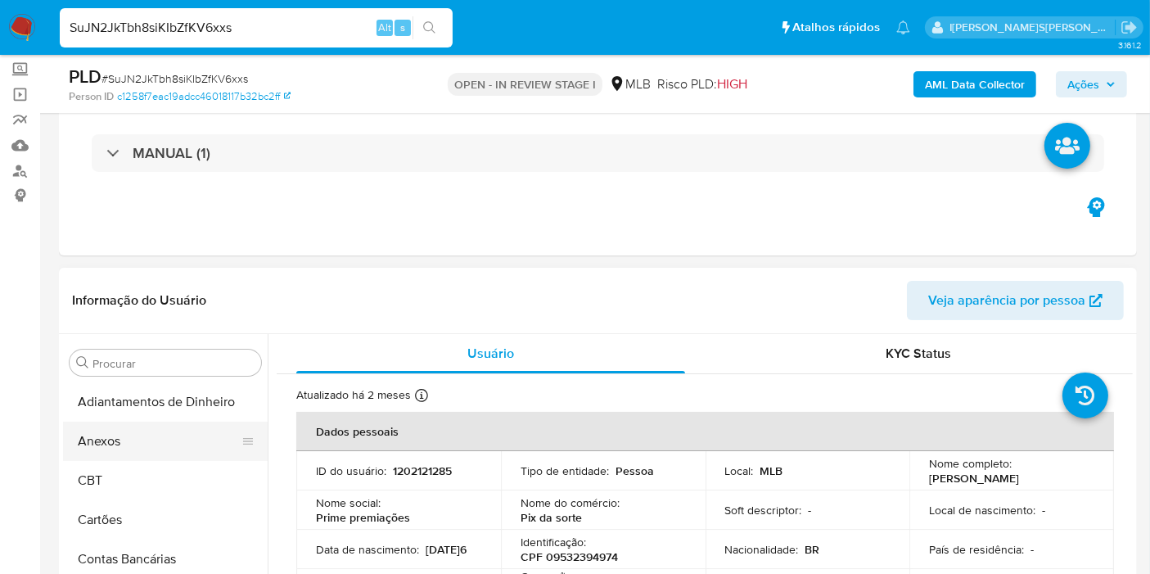
click at [175, 452] on button "Anexos" at bounding box center [158, 440] width 191 height 39
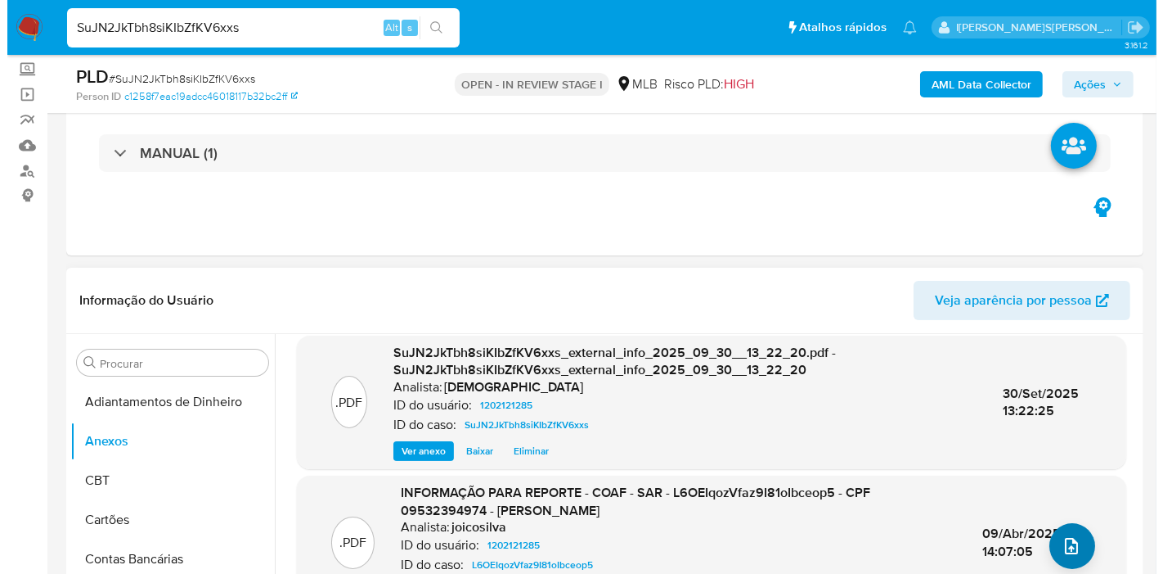
scroll to position [191, 0]
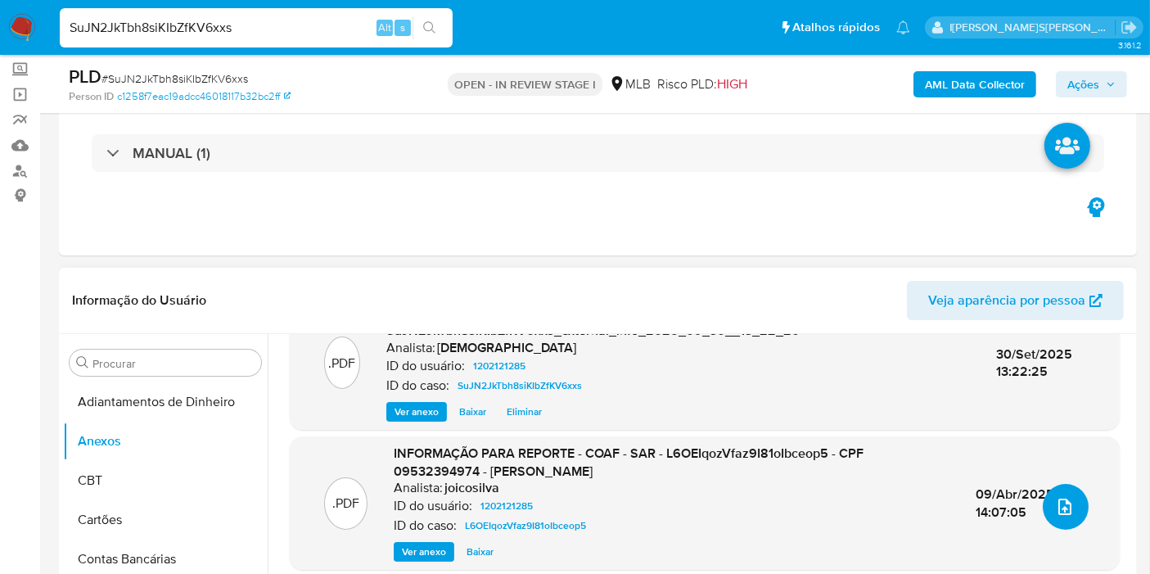
click at [1055, 499] on icon "upload-file" at bounding box center [1065, 507] width 20 height 20
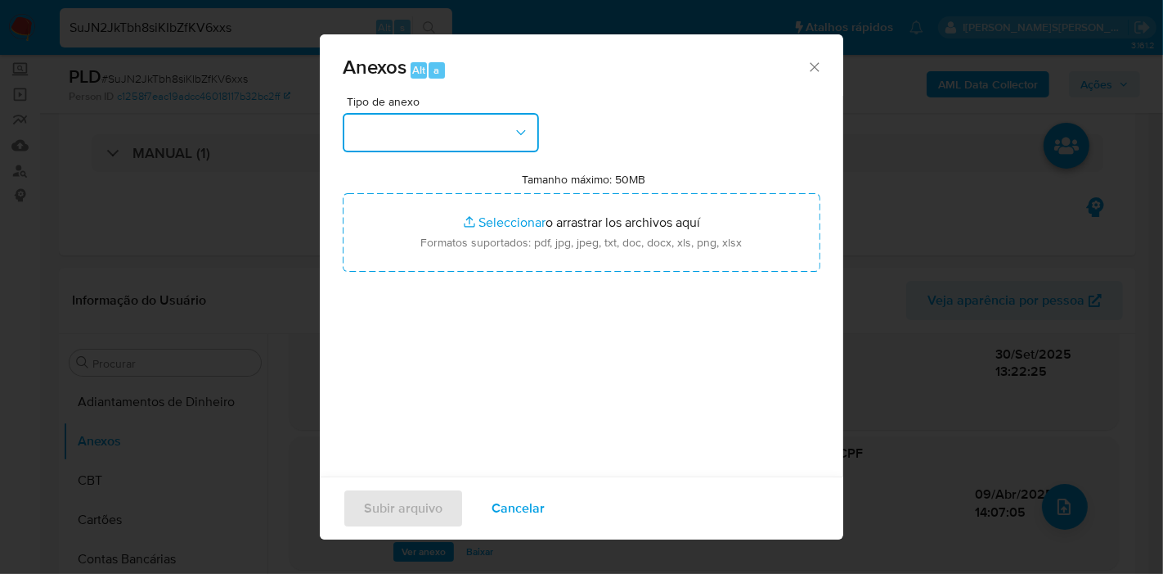
click at [497, 133] on button "button" at bounding box center [441, 132] width 196 height 39
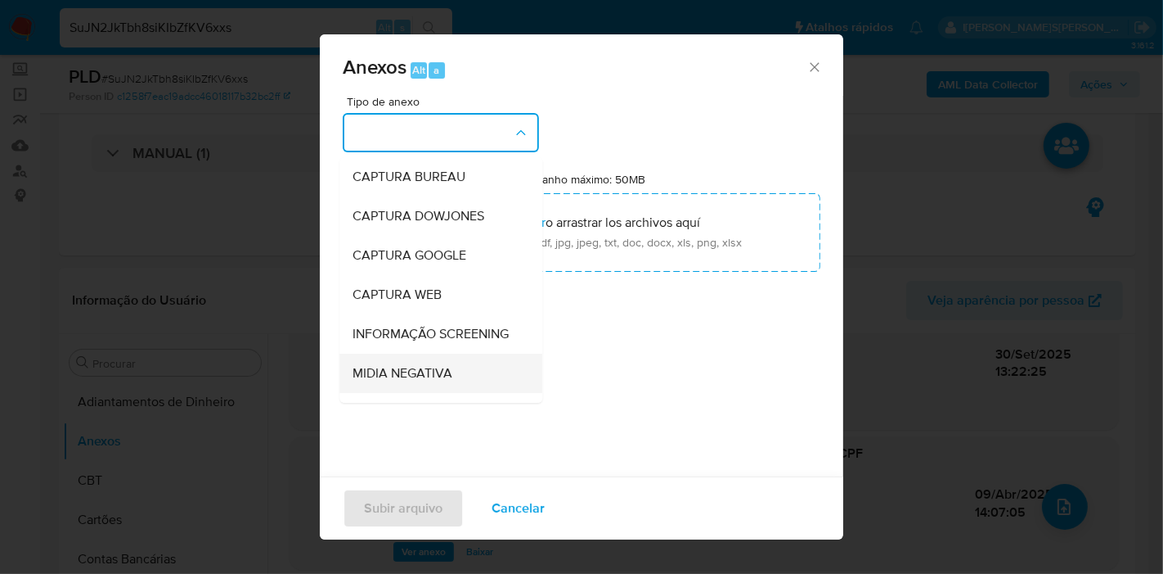
scroll to position [251, 0]
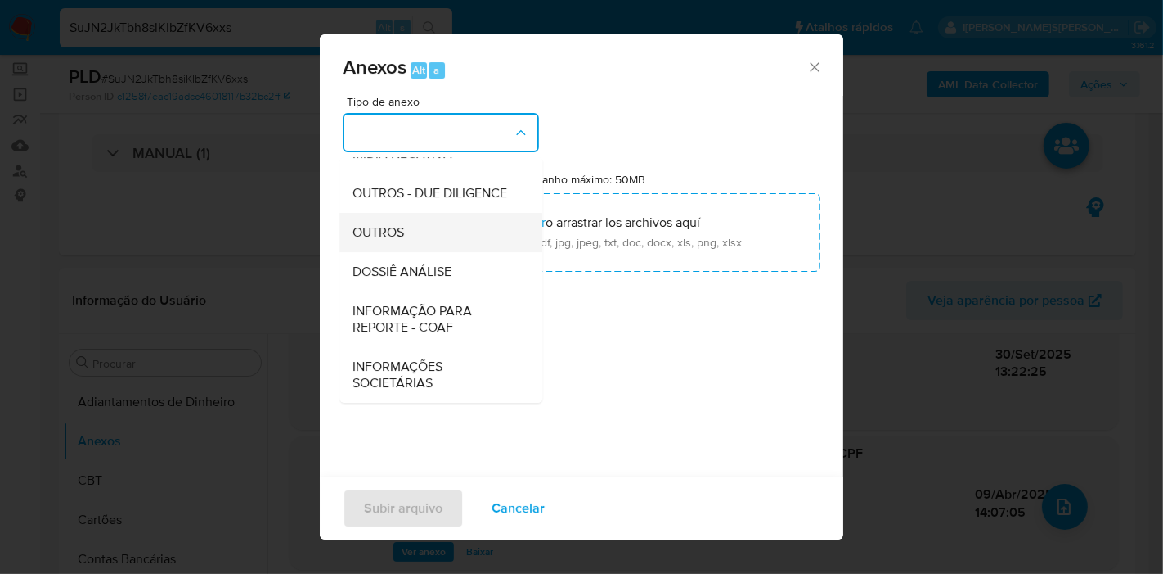
click at [442, 246] on div "OUTROS" at bounding box center [436, 232] width 167 height 39
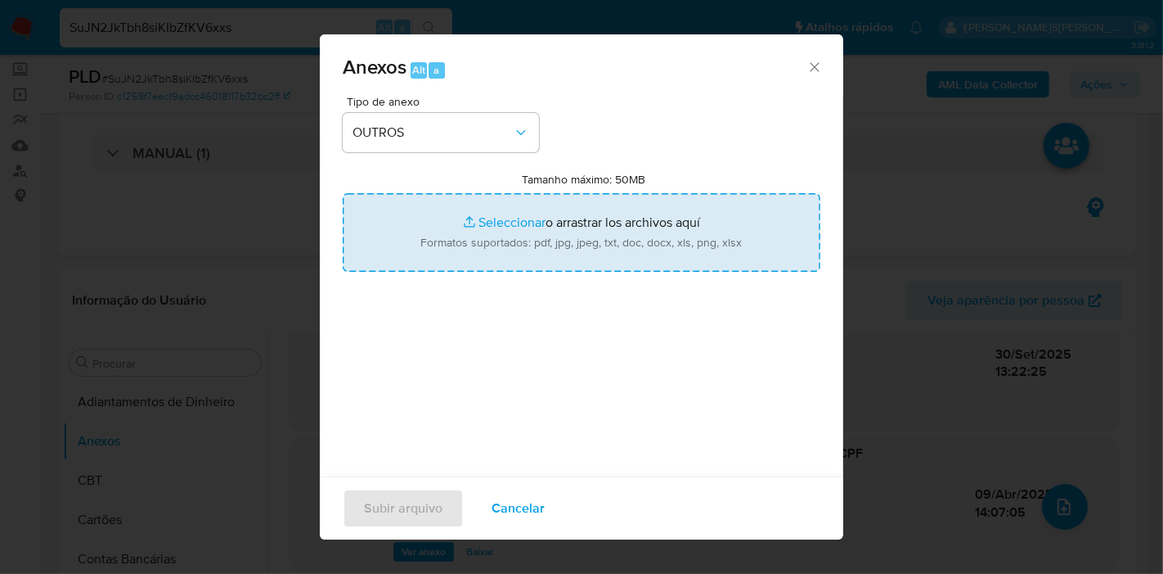
click at [458, 229] on input "Tamanho máximo: 50MB Seleccionar archivos" at bounding box center [582, 232] width 478 height 79
type input "C:\fakepath\DECLINIO - SuJN2JkTbh8siKIbZfKV6xxs - CPF 09532394974 - [PERSON_NAM…"
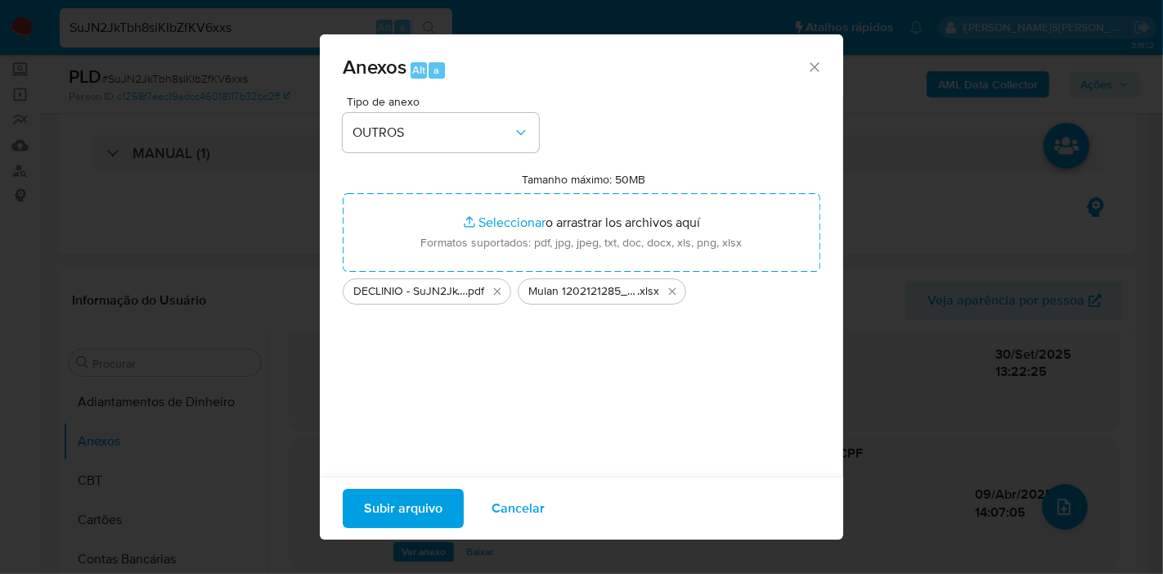
click at [406, 486] on div "Subir arquivo Cancelar" at bounding box center [582, 507] width 524 height 63
click at [398, 497] on span "Subir arquivo" at bounding box center [403, 508] width 79 height 36
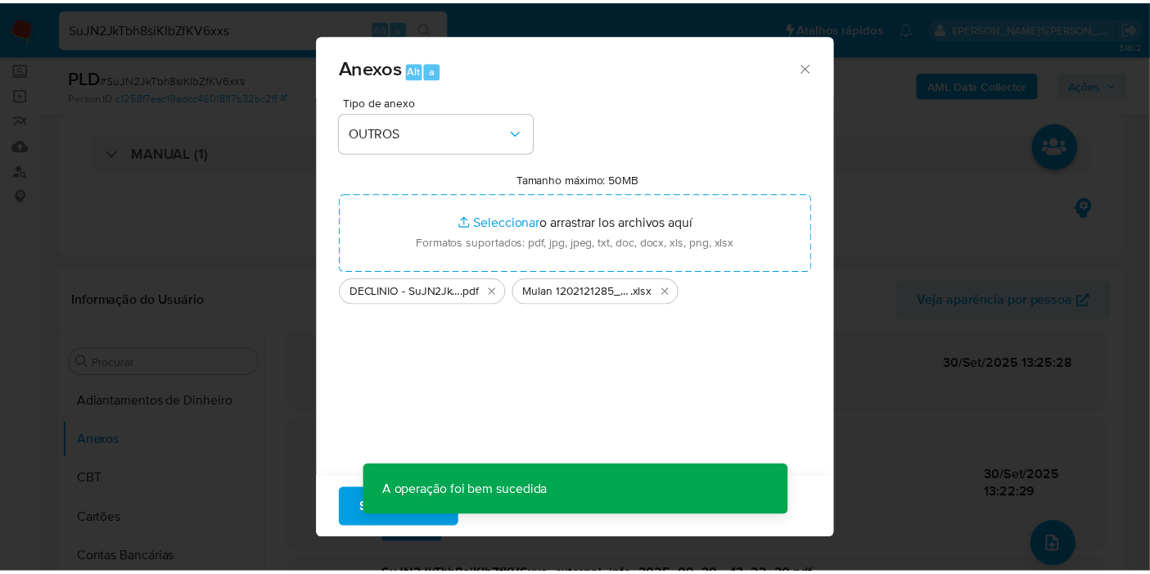
scroll to position [151, 0]
